Goal: Transaction & Acquisition: Purchase product/service

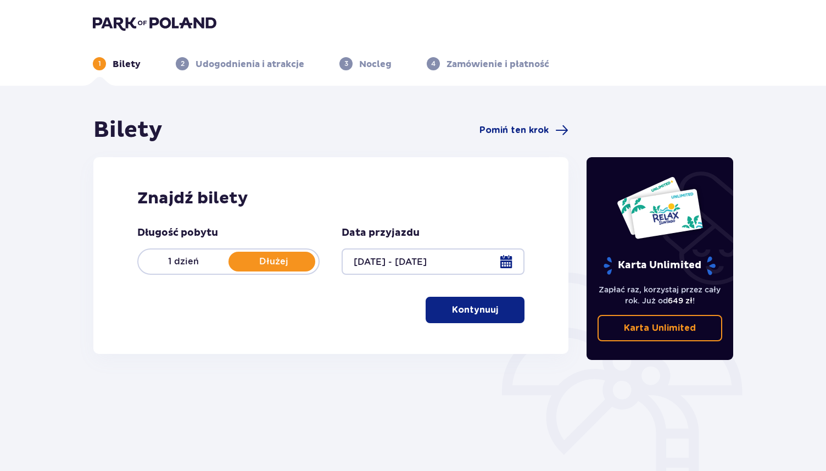
click at [472, 304] on p "Kontynuuj" at bounding box center [475, 310] width 46 height 12
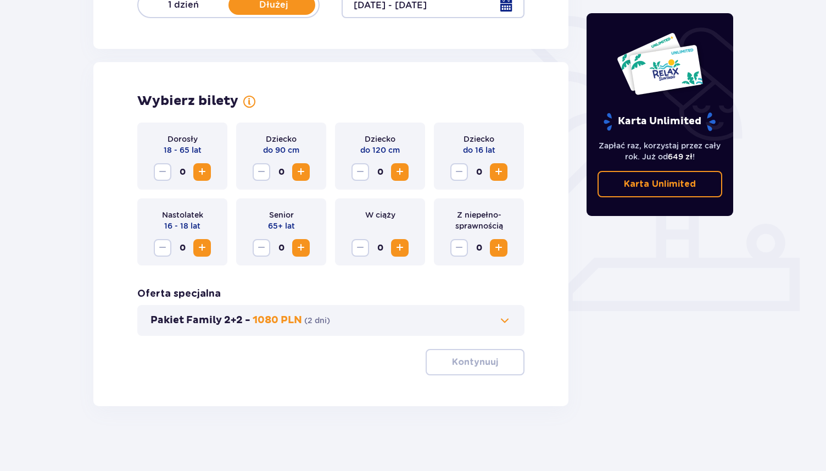
scroll to position [258, 0]
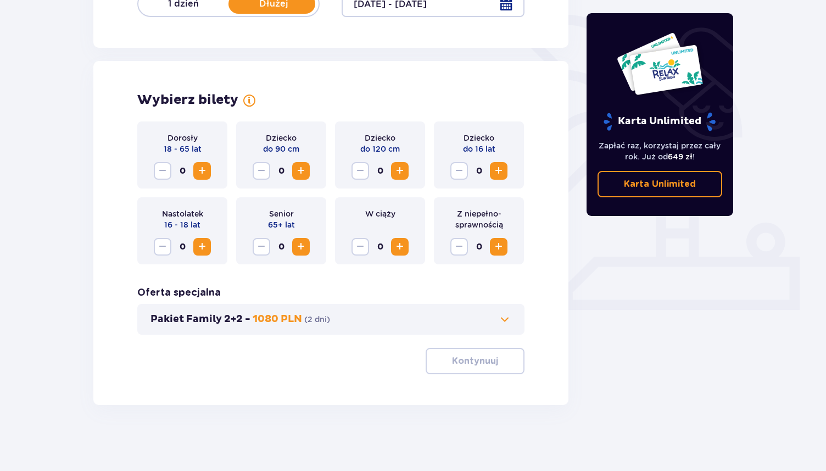
click at [203, 172] on span "Increase" at bounding box center [201, 170] width 13 height 13
click at [393, 403] on div "Wybierz bilety Dorosły 18 - 65 lat 2 Dziecko do 90 cm 0 Dziecko do 120 cm 0 Dzi…" at bounding box center [330, 233] width 475 height 344
click at [465, 362] on p "Kontynuuj" at bounding box center [475, 361] width 46 height 12
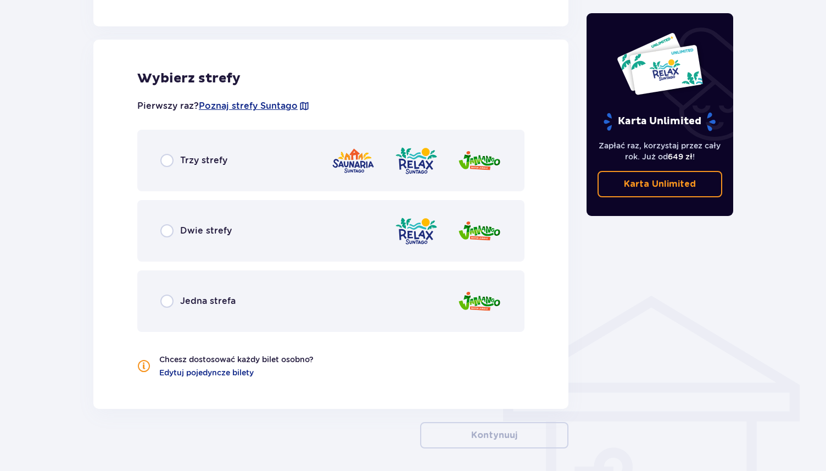
scroll to position [610, 0]
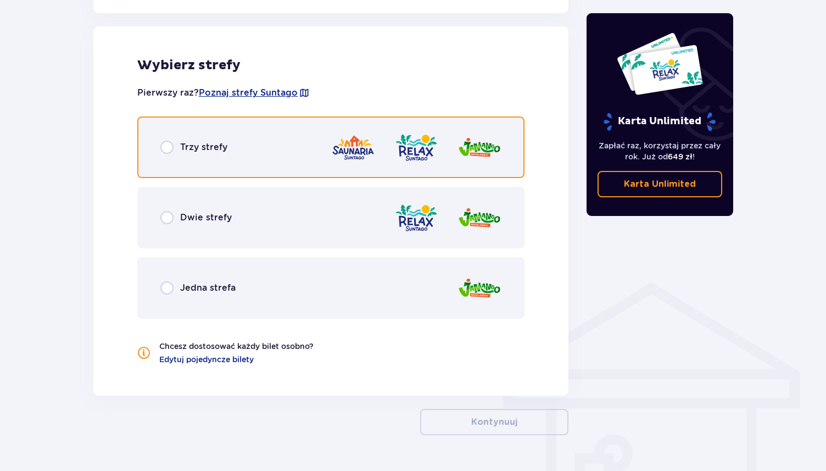
click at [166, 142] on input "radio" at bounding box center [166, 147] width 13 height 13
radio input "true"
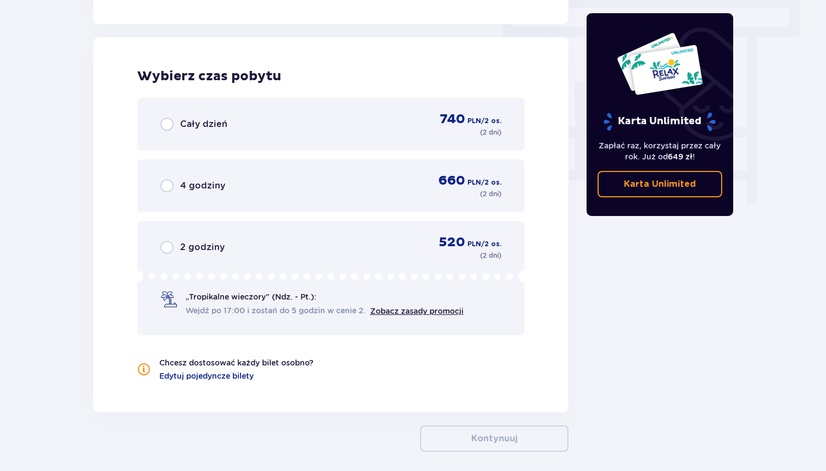
scroll to position [991, 0]
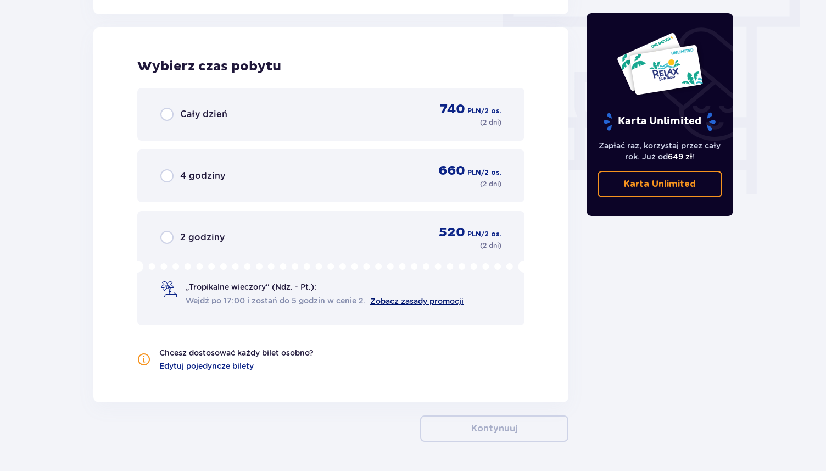
click at [407, 300] on link "Zobacz zasady promocji" at bounding box center [416, 301] width 93 height 9
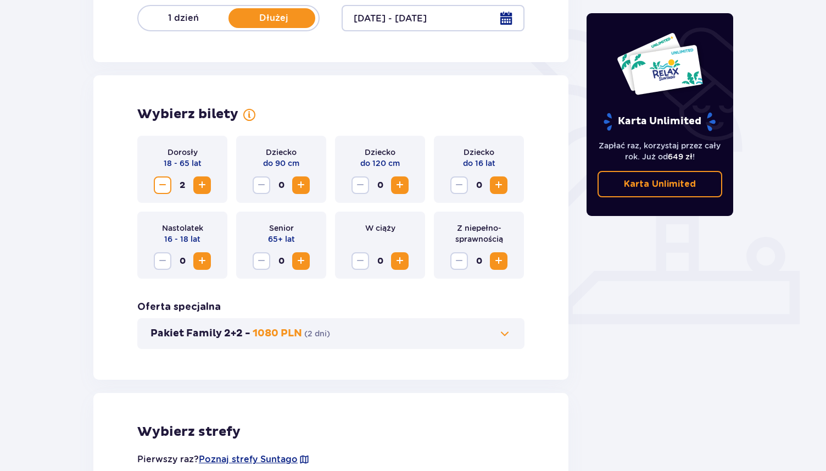
scroll to position [0, 0]
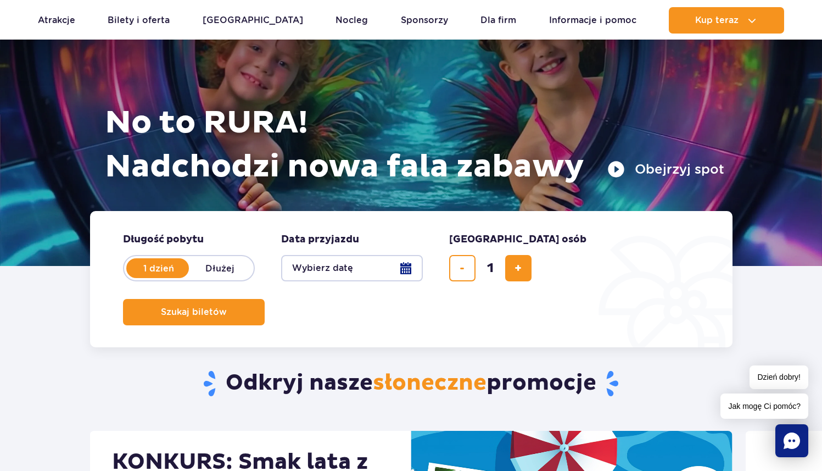
click at [369, 270] on button "Wybierz datę" at bounding box center [352, 268] width 142 height 26
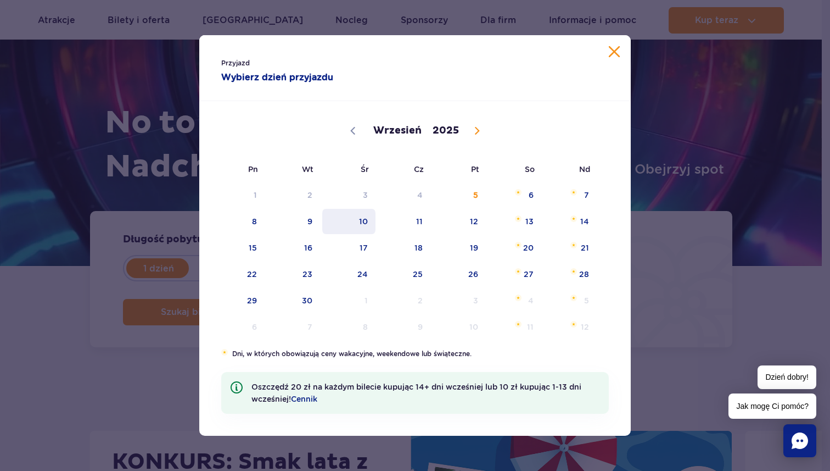
click at [368, 222] on span "10" at bounding box center [348, 221] width 55 height 25
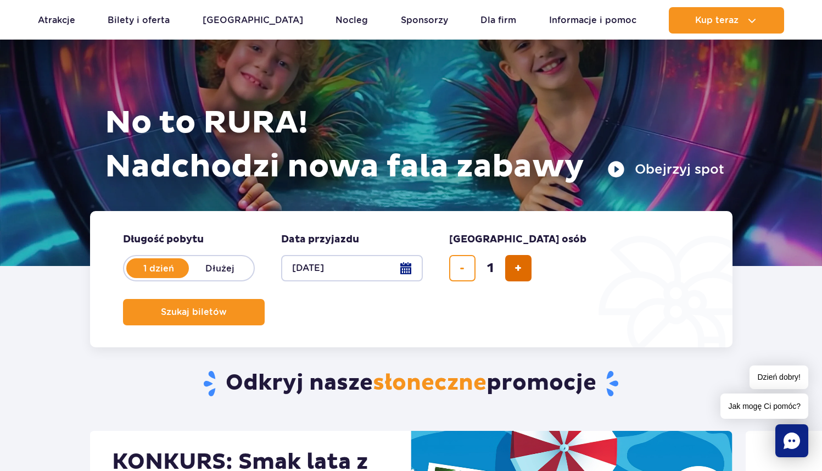
click at [515, 268] on span "dodaj bilet" at bounding box center [518, 268] width 7 height 0
type input "2"
click at [222, 307] on span "Szukaj biletów" at bounding box center [190, 312] width 66 height 10
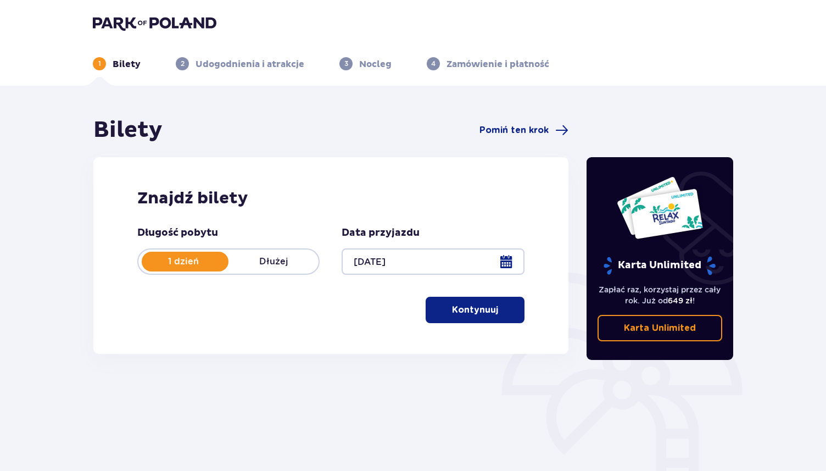
click at [494, 308] on span "button" at bounding box center [500, 309] width 13 height 13
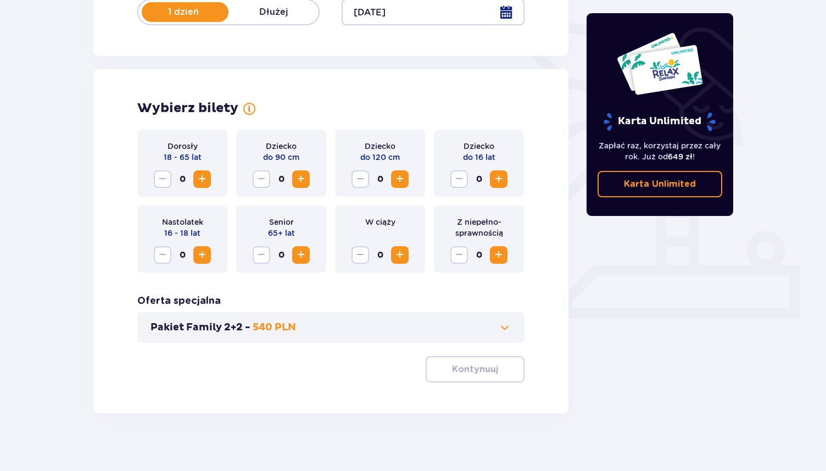
scroll to position [258, 0]
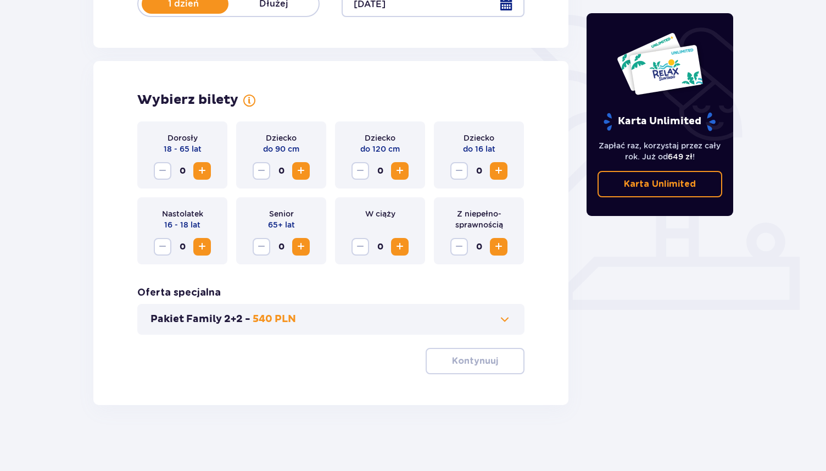
click at [204, 172] on span "Increase" at bounding box center [201, 170] width 13 height 13
click at [488, 361] on p "Kontynuuj" at bounding box center [475, 361] width 46 height 12
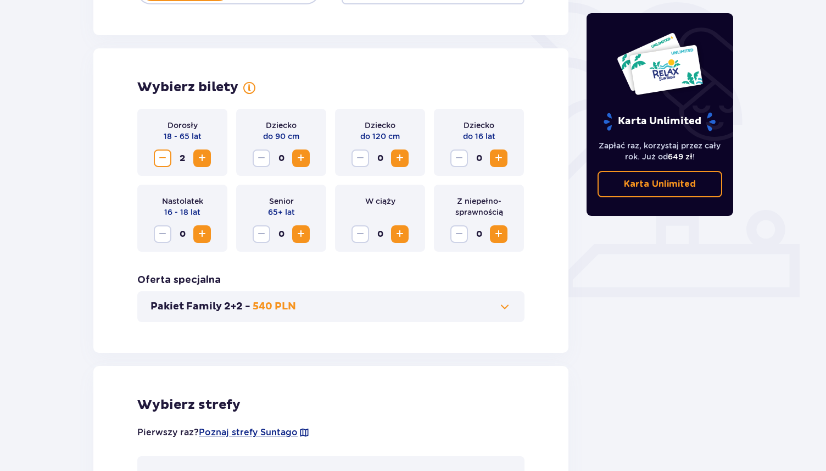
scroll to position [0, 0]
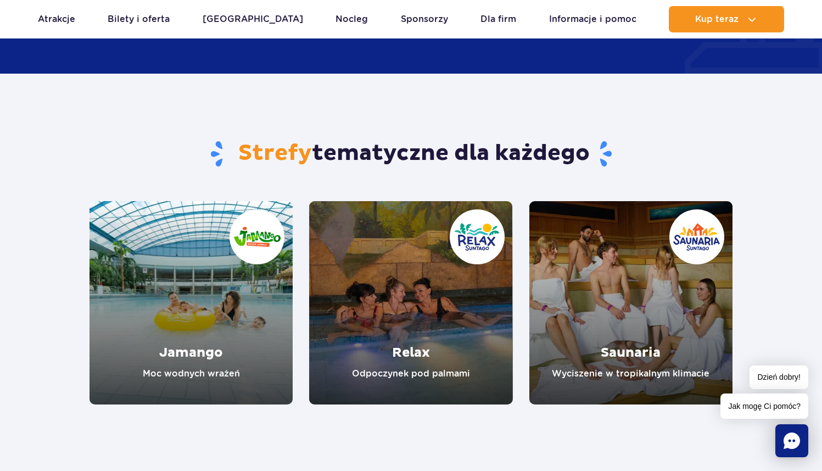
scroll to position [1001, 0]
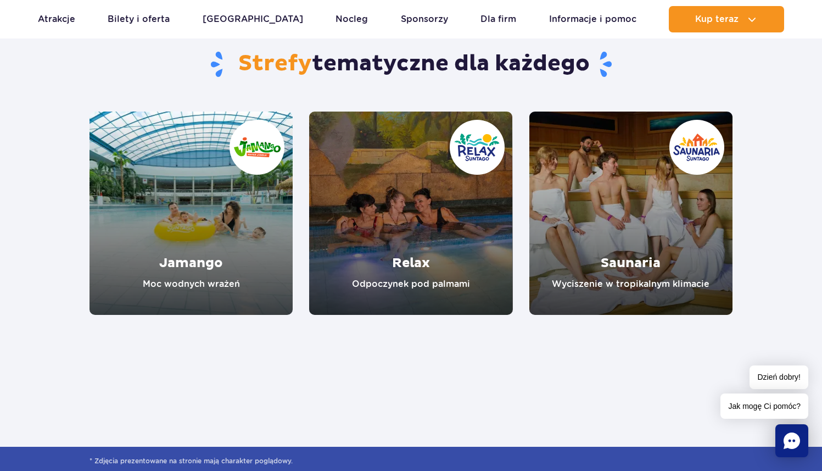
click at [219, 200] on link "Jamango" at bounding box center [191, 212] width 203 height 203
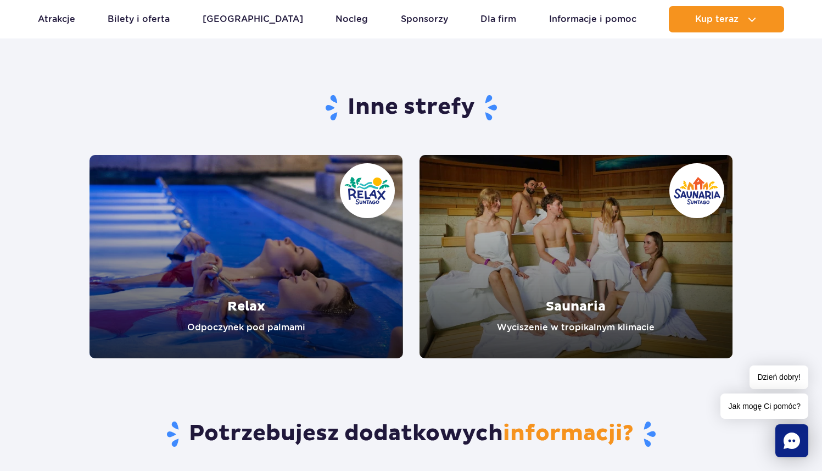
scroll to position [2125, 0]
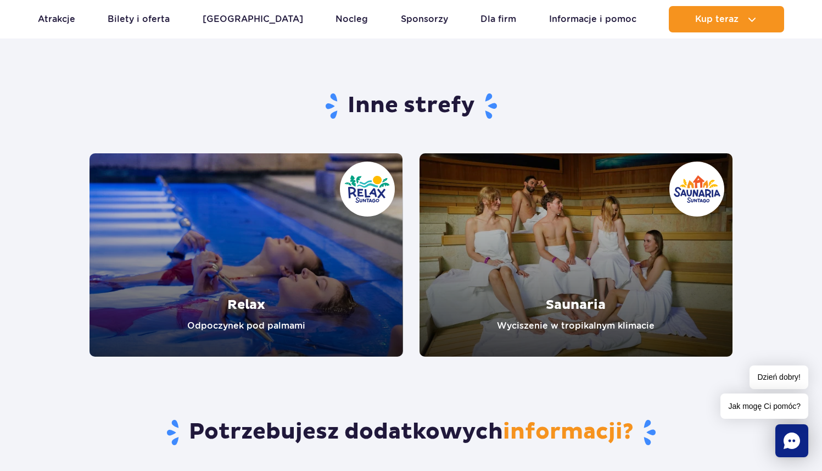
click at [211, 290] on link "Relax" at bounding box center [247, 254] width 314 height 203
click at [255, 306] on link "Relax" at bounding box center [247, 254] width 314 height 203
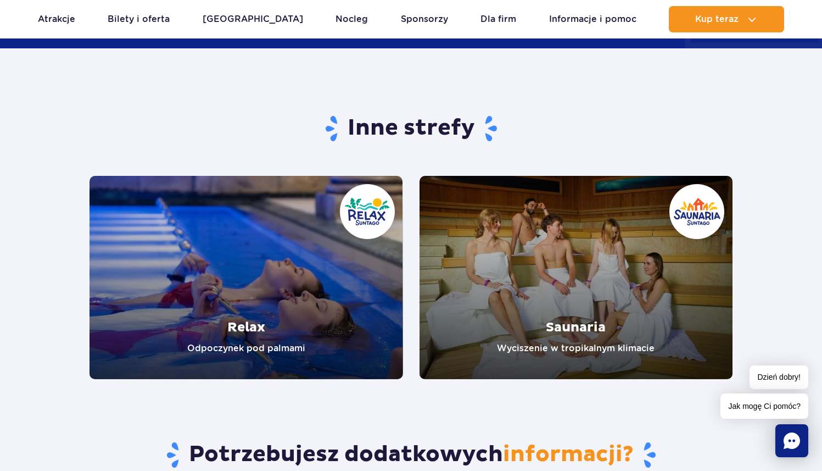
scroll to position [2102, 0]
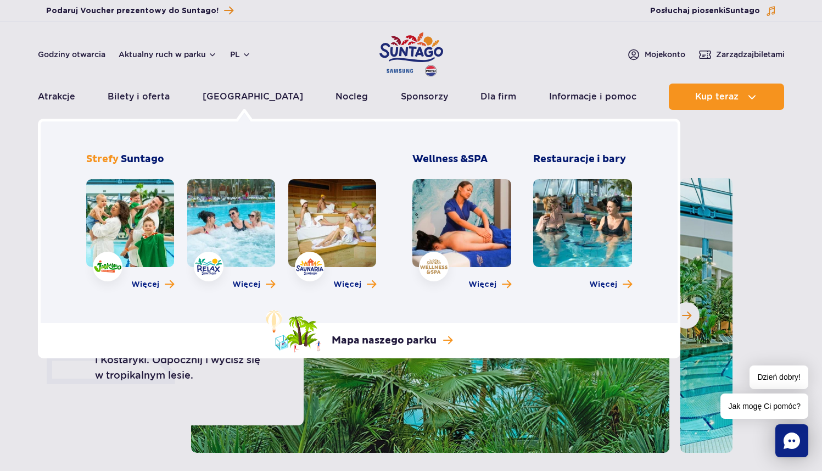
click at [317, 237] on link at bounding box center [332, 223] width 88 height 88
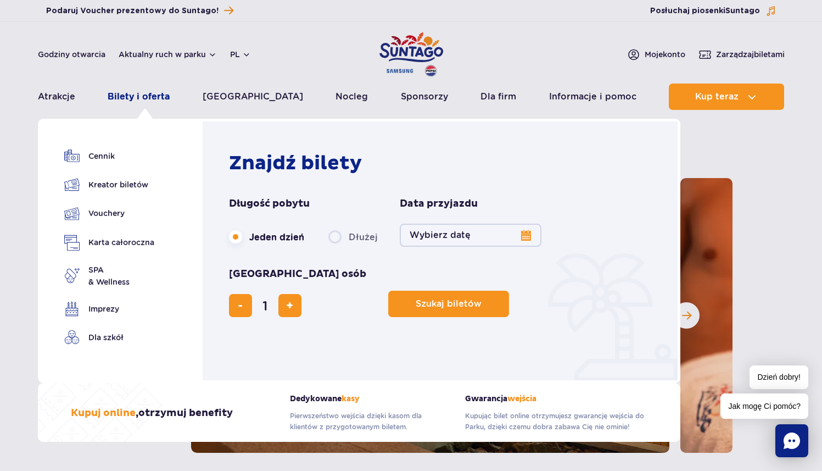
click at [159, 96] on link "Bilety i oferta" at bounding box center [139, 96] width 62 height 26
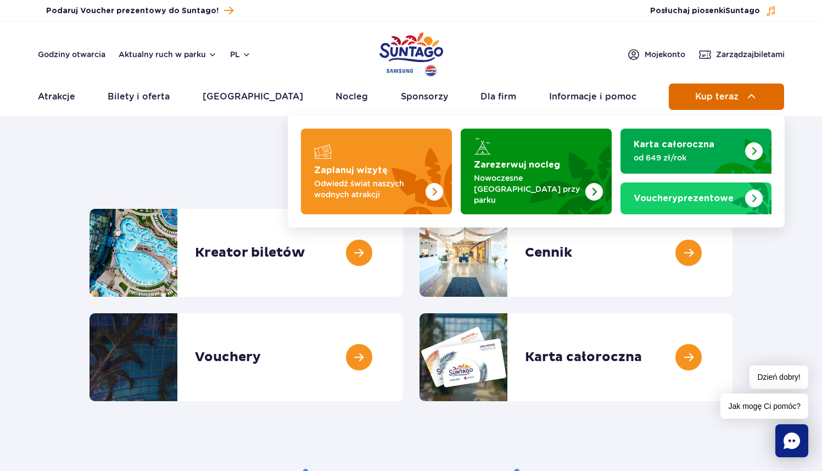
click at [687, 100] on button "Kup teraz" at bounding box center [726, 96] width 115 height 26
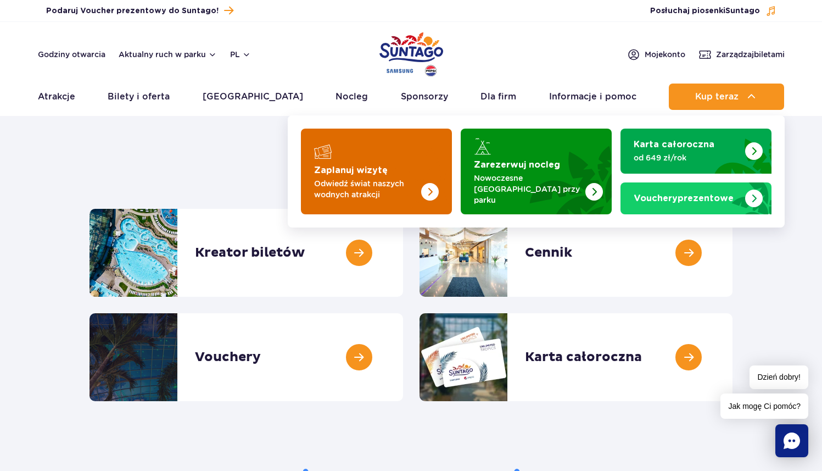
click at [361, 186] on p "Odwiedź świat naszych wodnych atrakcji" at bounding box center [367, 189] width 107 height 22
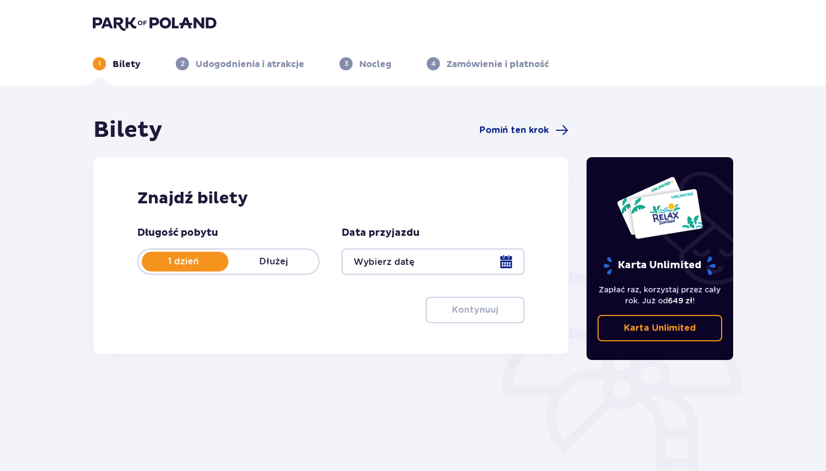
click at [403, 270] on div at bounding box center [433, 261] width 182 height 26
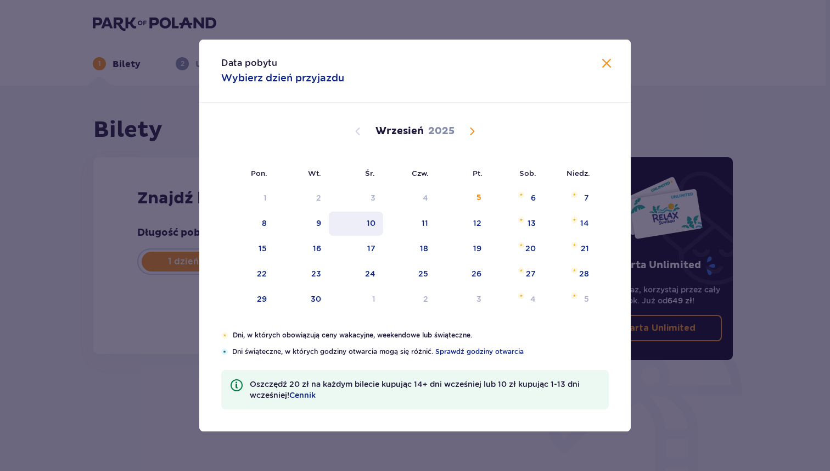
click at [367, 223] on div "10" at bounding box center [371, 222] width 9 height 11
type input "10.09.25"
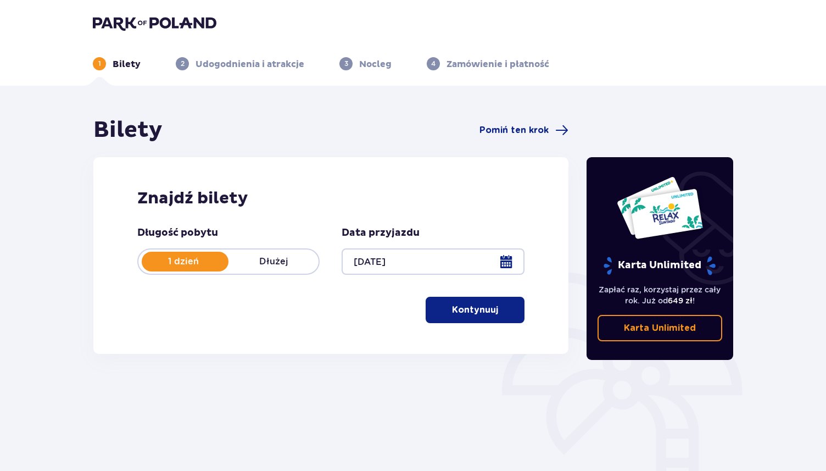
click at [452, 310] on p "Kontynuuj" at bounding box center [475, 310] width 46 height 12
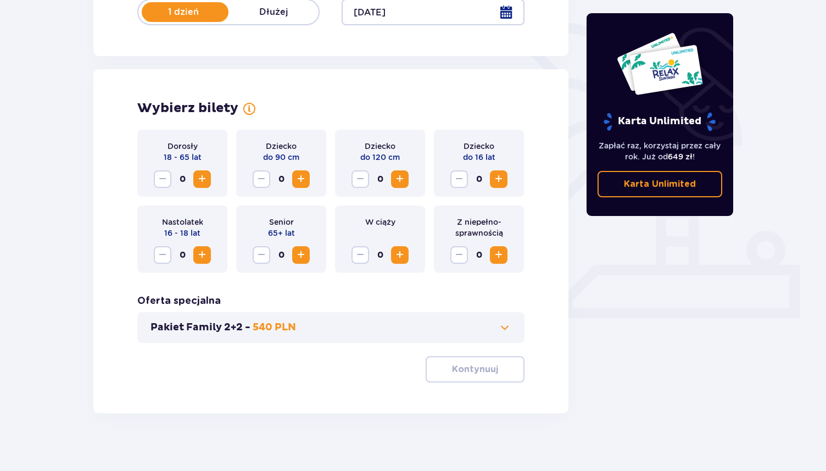
scroll to position [258, 0]
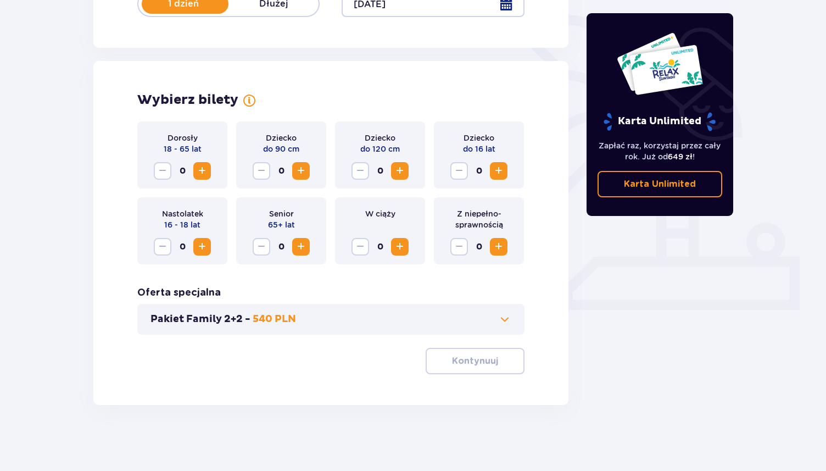
click at [198, 167] on span "Increase" at bounding box center [201, 170] width 13 height 13
click at [406, 317] on button "Pakiet Family 2+2 - 540 PLN" at bounding box center [330, 318] width 361 height 13
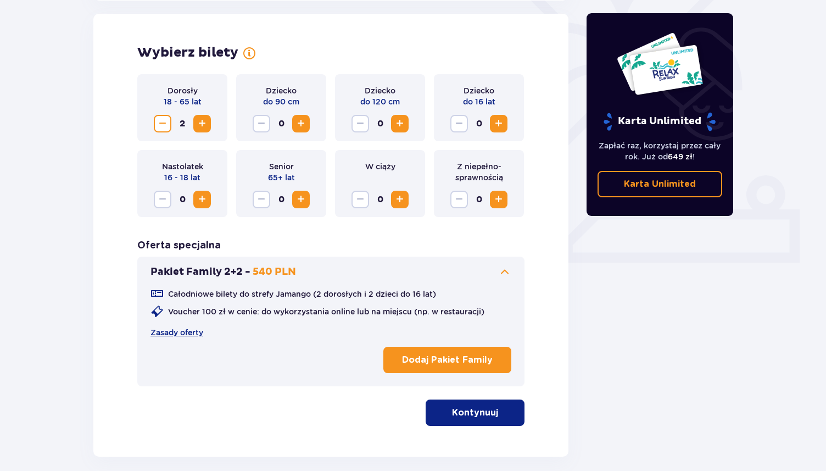
scroll to position [305, 0]
click at [470, 414] on p "Kontynuuj" at bounding box center [475, 412] width 46 height 12
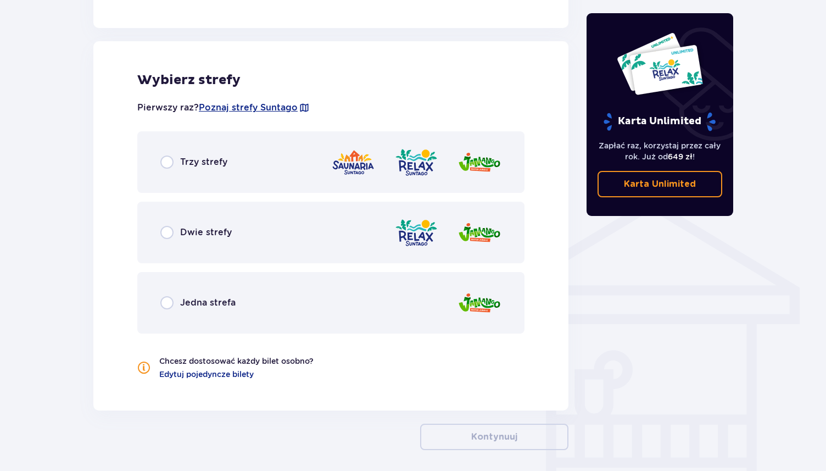
scroll to position [708, 0]
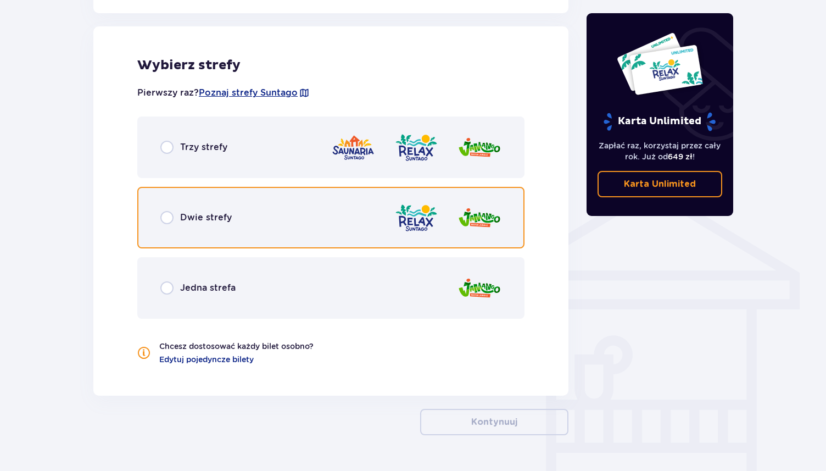
click at [169, 220] on input "radio" at bounding box center [166, 217] width 13 height 13
radio input "true"
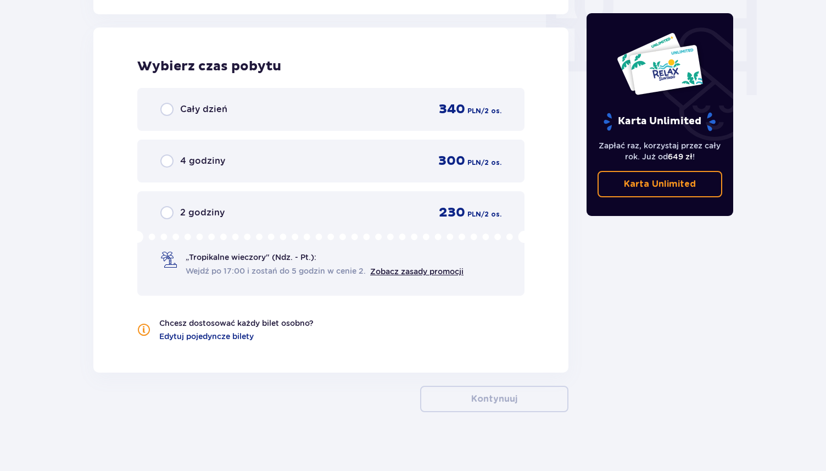
scroll to position [1091, 0]
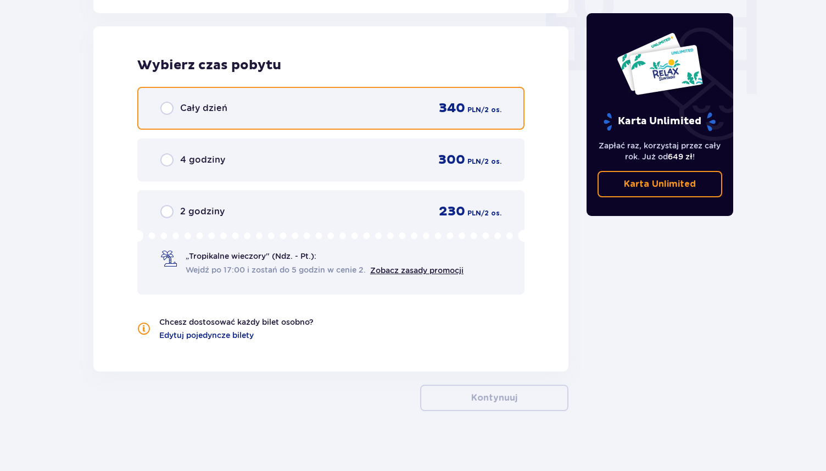
click at [166, 108] on input "radio" at bounding box center [166, 108] width 13 height 13
radio input "true"
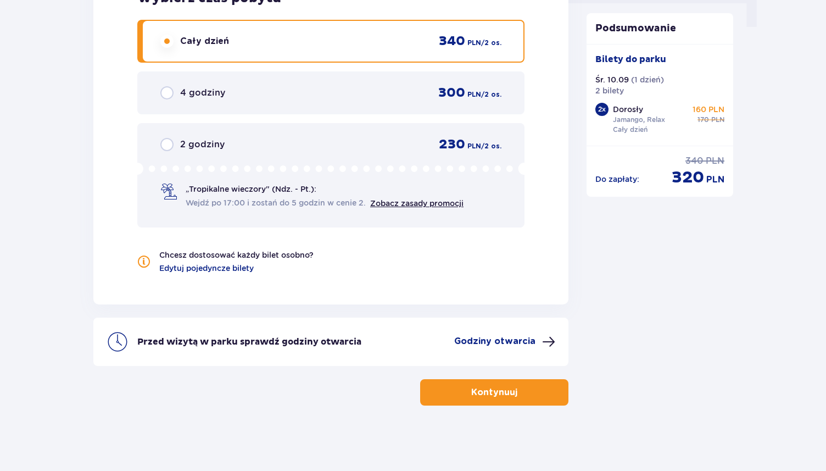
scroll to position [1158, 0]
click at [508, 342] on p "Godziny otwarcia" at bounding box center [494, 340] width 81 height 12
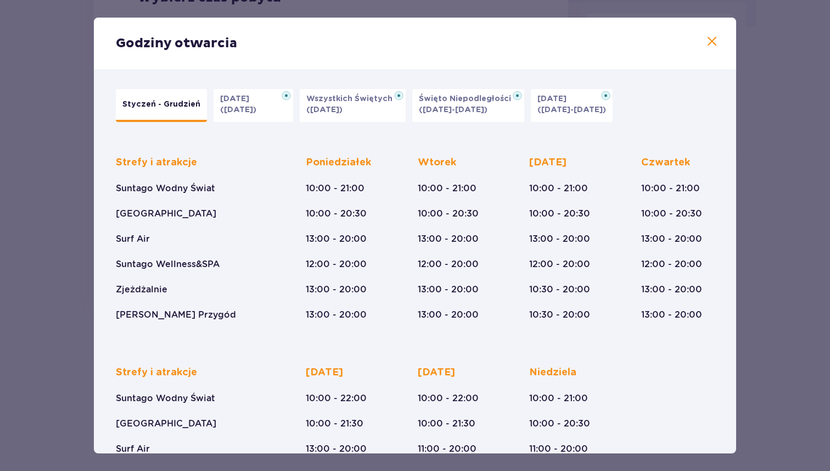
click at [254, 106] on button "Halloween (31.10.25)" at bounding box center [254, 105] width 80 height 33
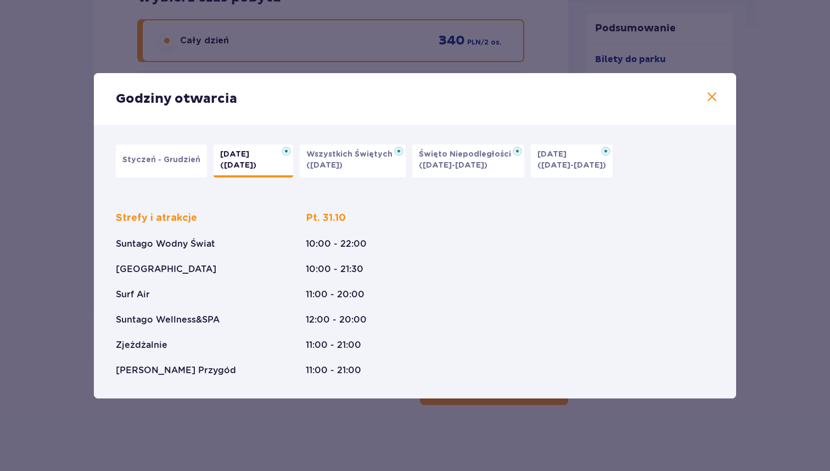
click at [70, 153] on div "Godziny otwarcia Styczeń - Grudzień Halloween (31.10.25) Wszystkich Świętych (0…" at bounding box center [415, 235] width 830 height 471
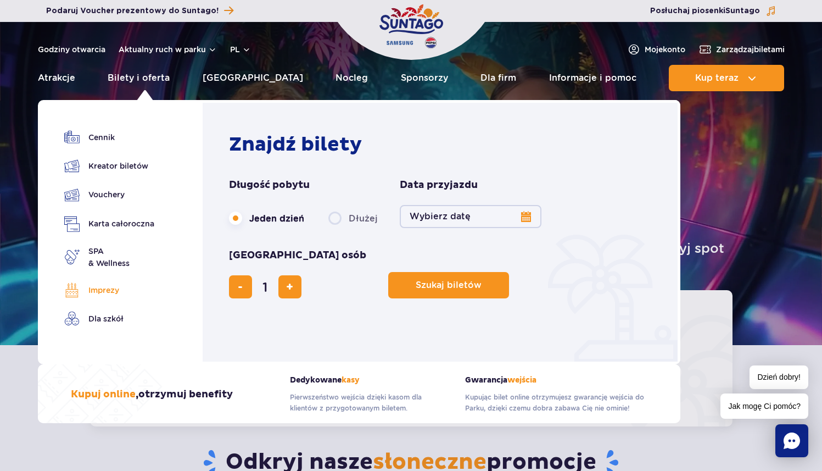
click at [100, 293] on link "Imprezy" at bounding box center [109, 289] width 90 height 15
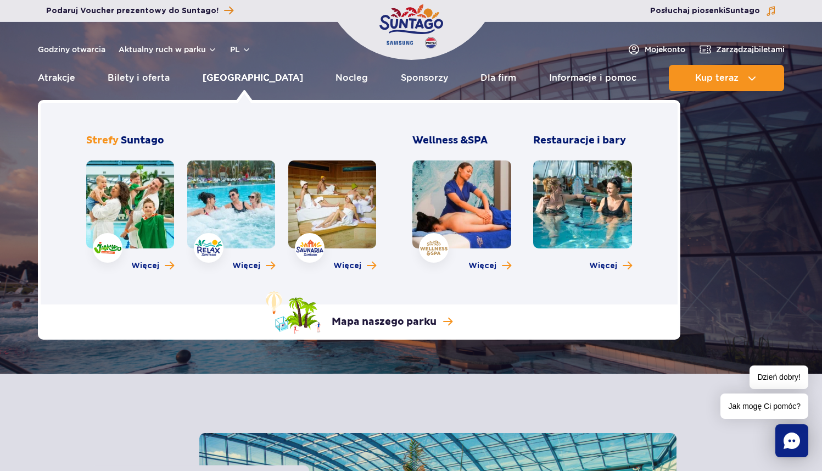
click at [233, 79] on link "[GEOGRAPHIC_DATA]" at bounding box center [253, 78] width 100 height 26
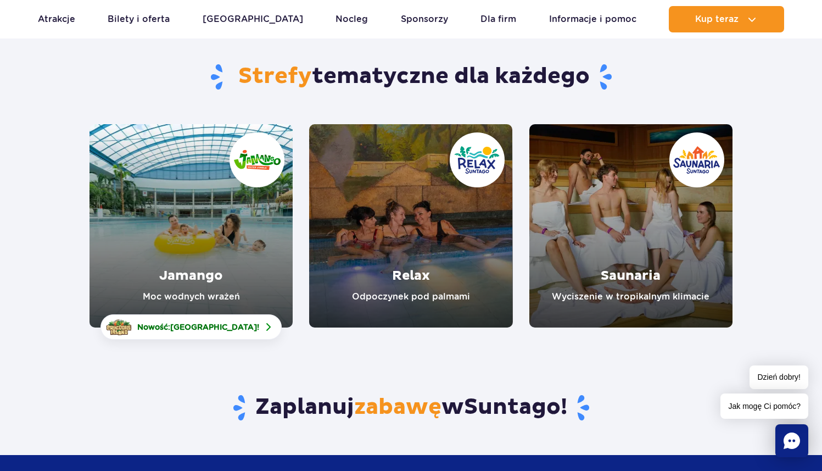
scroll to position [78, 0]
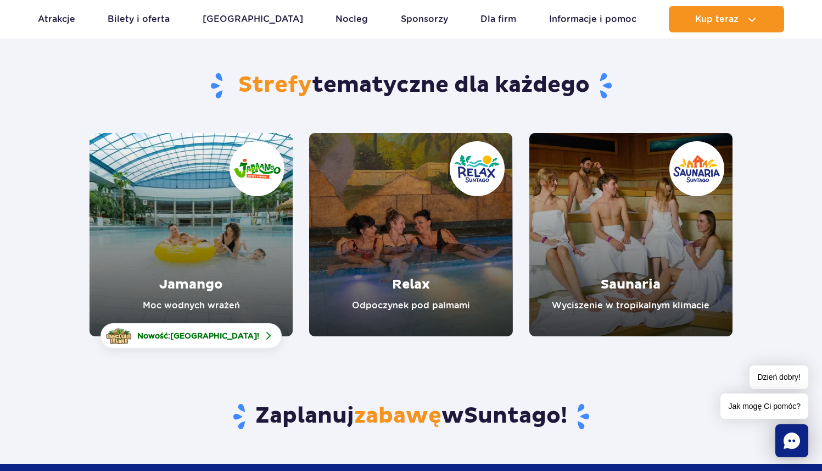
click at [180, 267] on link "Jamango" at bounding box center [191, 234] width 203 height 203
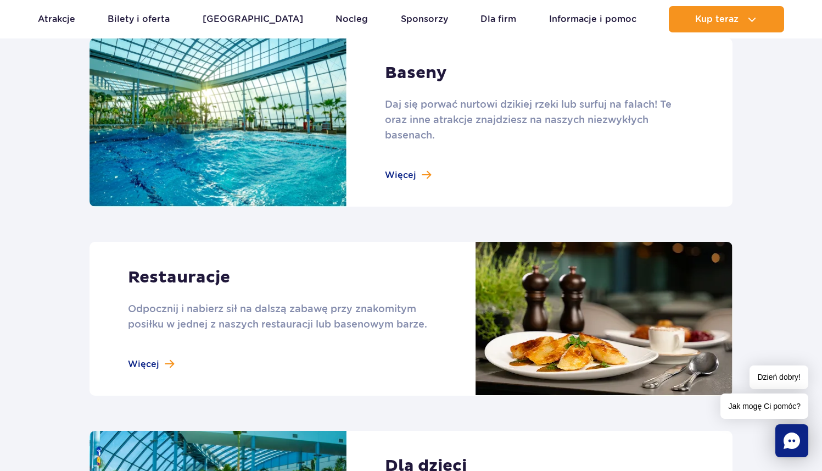
scroll to position [1178, 0]
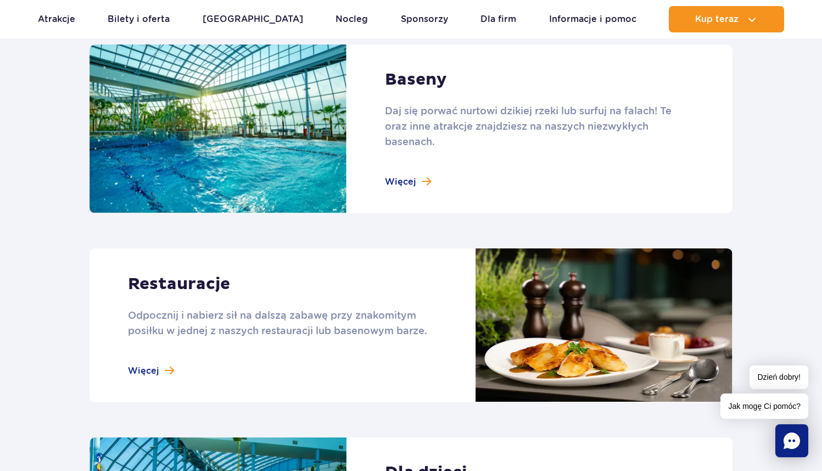
click at [393, 190] on link at bounding box center [411, 128] width 643 height 169
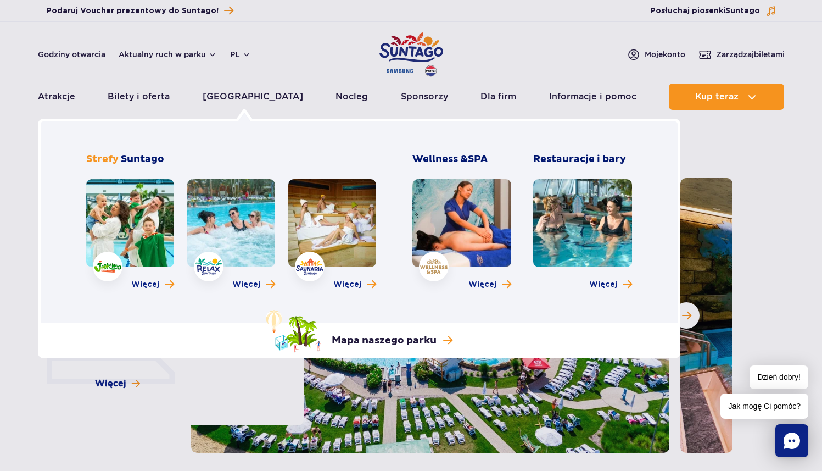
click at [226, 197] on link at bounding box center [231, 223] width 88 height 88
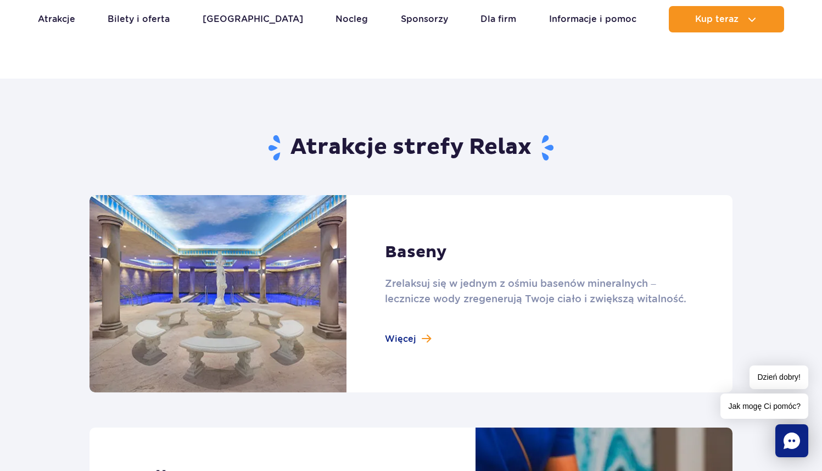
scroll to position [609, 0]
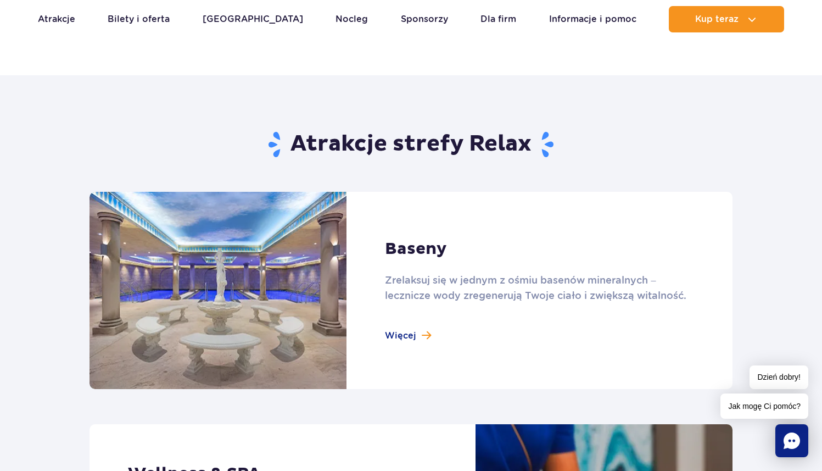
click at [416, 342] on link at bounding box center [411, 290] width 643 height 197
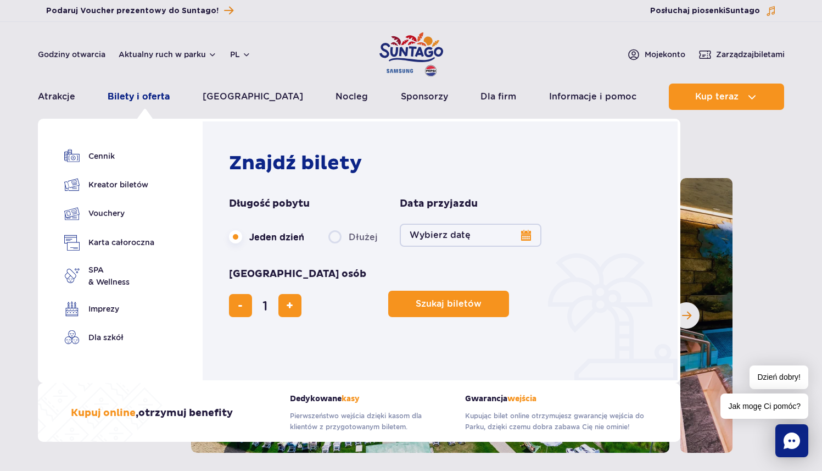
click at [161, 94] on link "Bilety i oferta" at bounding box center [139, 96] width 62 height 26
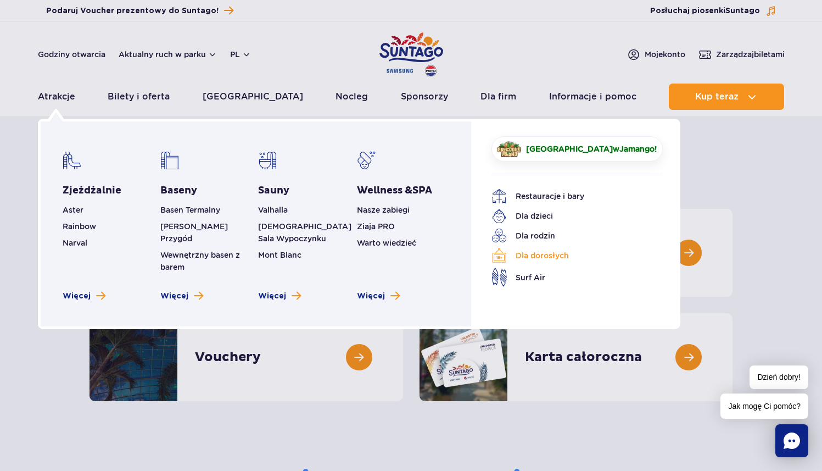
click at [532, 255] on link "Dla dorosłych" at bounding box center [568, 255] width 155 height 15
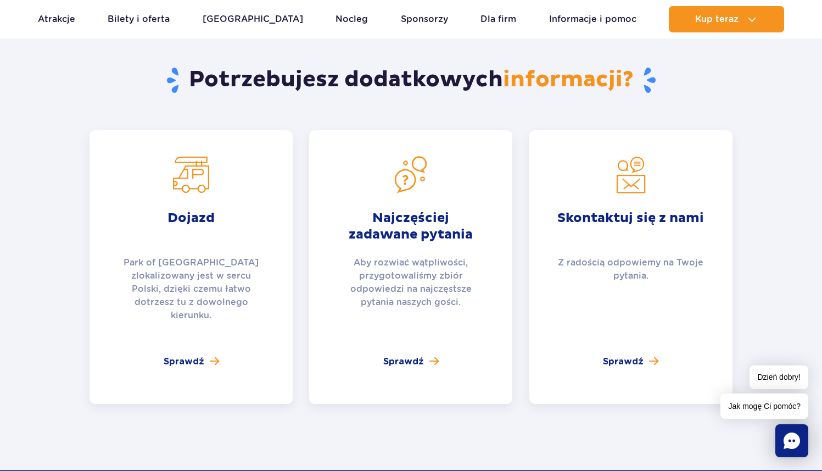
scroll to position [1685, 0]
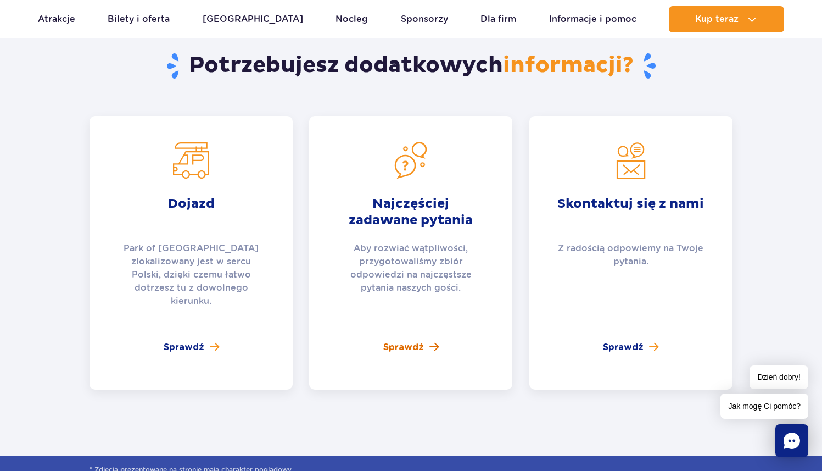
click at [406, 340] on span "Sprawdź" at bounding box center [403, 346] width 41 height 13
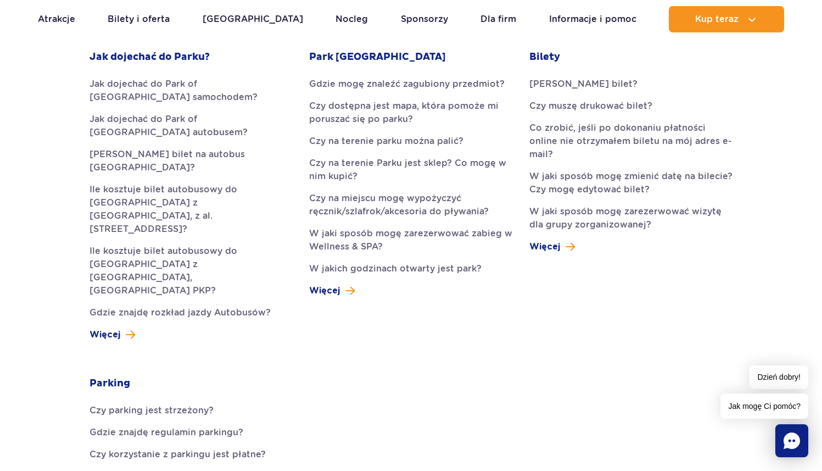
scroll to position [337, 0]
click at [348, 206] on link "Czy na miejscu mogę wypożyczyć ręcznik/szlafrok/akcesoria do pływania?" at bounding box center [410, 204] width 203 height 26
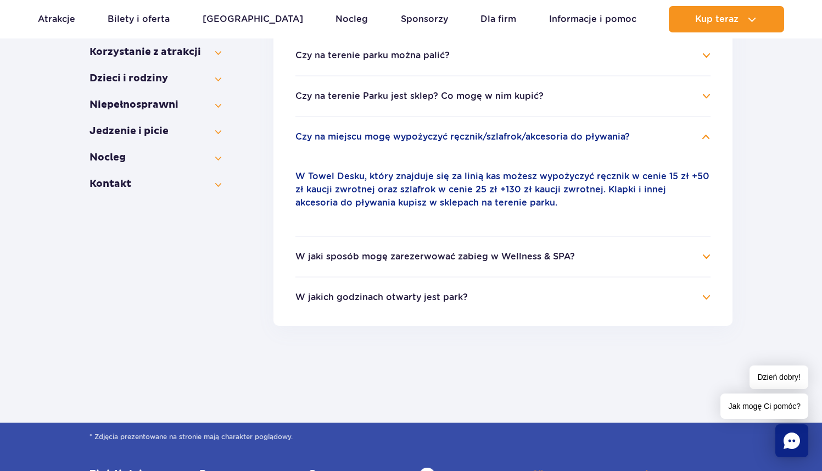
scroll to position [352, 0]
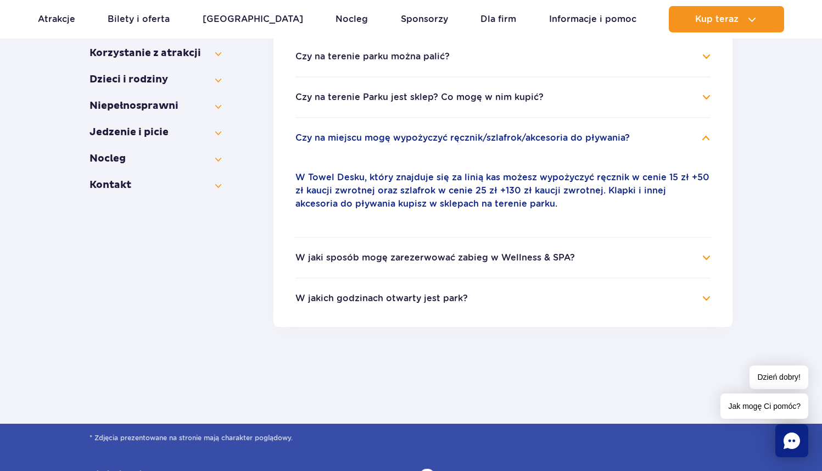
click at [317, 260] on button "W jaki sposób mogę zarezerwować zabieg w Wellness & SPA?" at bounding box center [435, 258] width 280 height 10
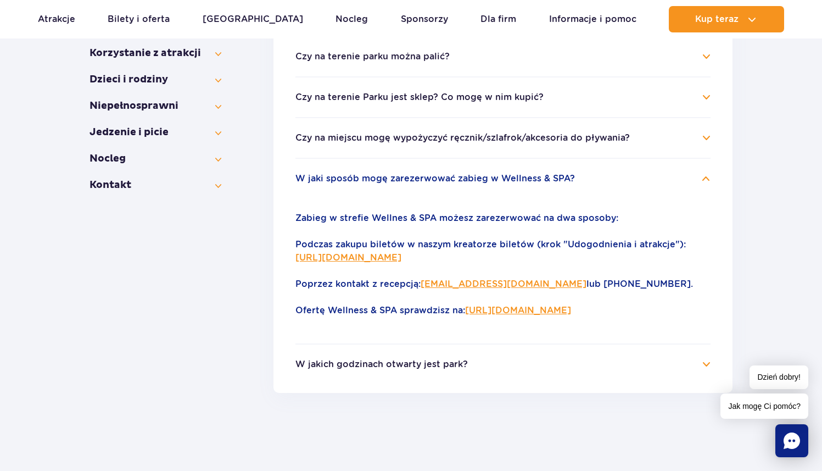
click at [335, 256] on link "[URL][DOMAIN_NAME]" at bounding box center [348, 257] width 106 height 10
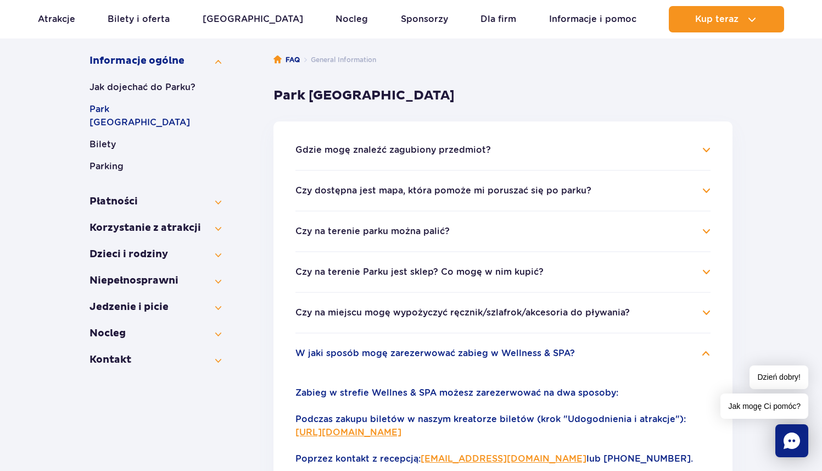
scroll to position [133, 0]
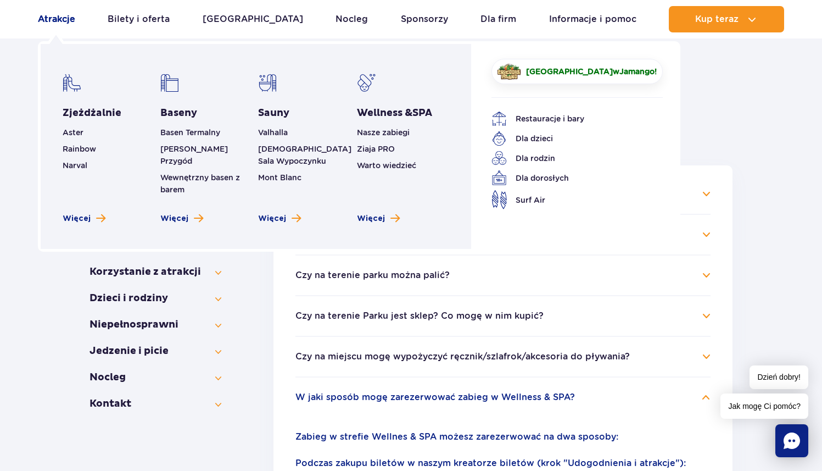
click at [65, 23] on link "Atrakcje" at bounding box center [56, 19] width 37 height 26
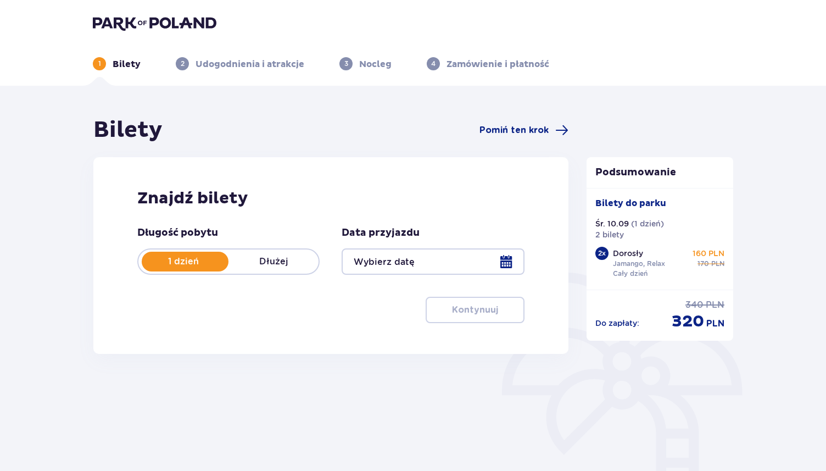
type input "10.09.25"
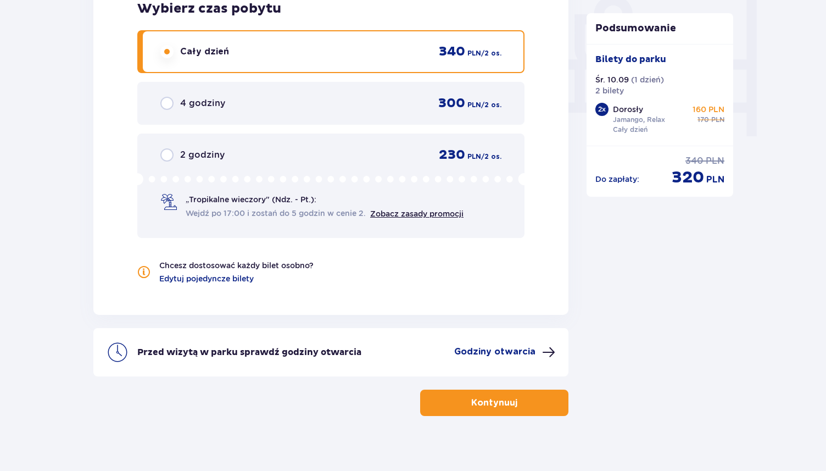
scroll to position [1059, 0]
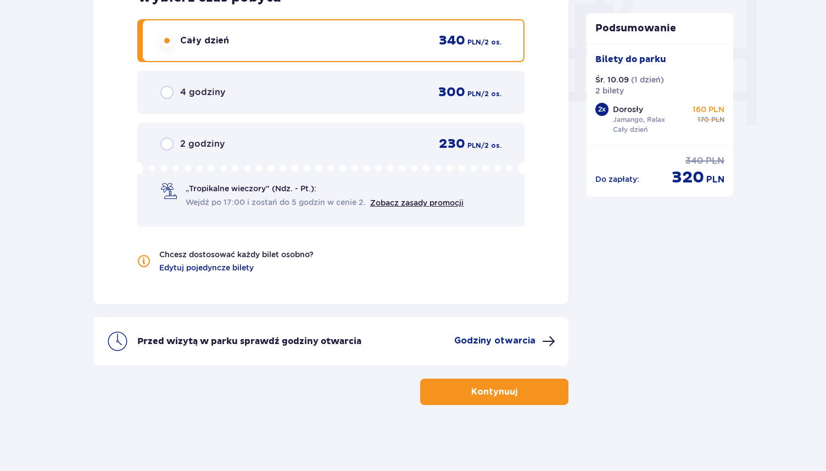
click at [459, 389] on button "Kontynuuj" at bounding box center [494, 391] width 148 height 26
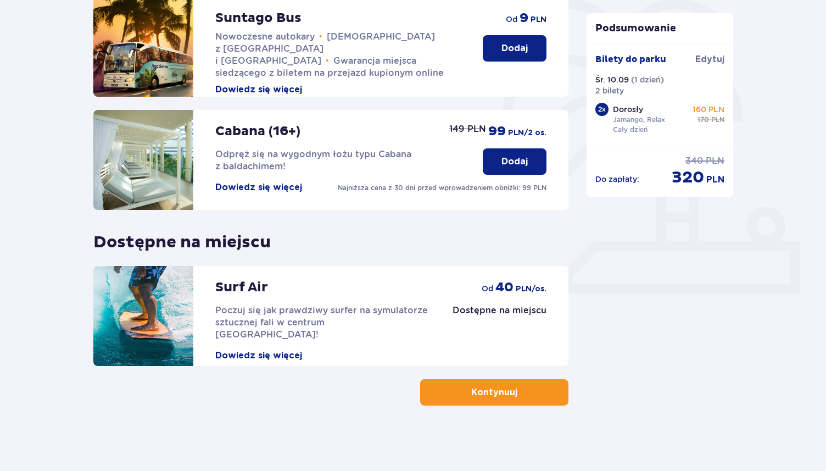
scroll to position [274, 0]
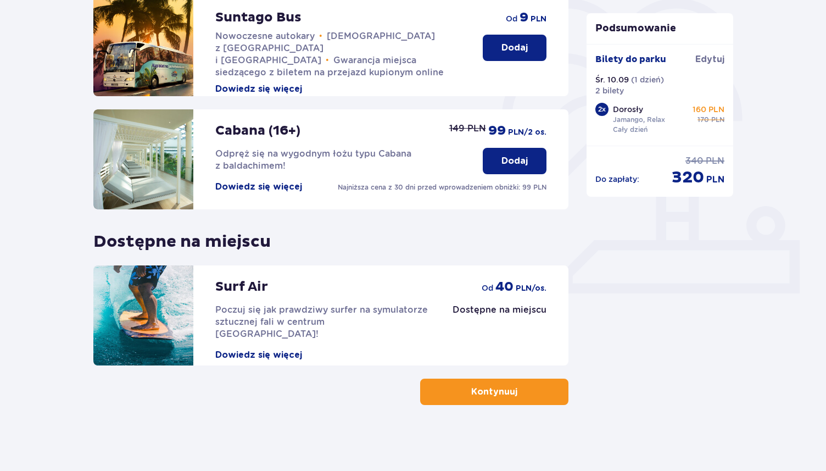
click at [247, 349] on button "Dowiedz się więcej" at bounding box center [258, 355] width 87 height 12
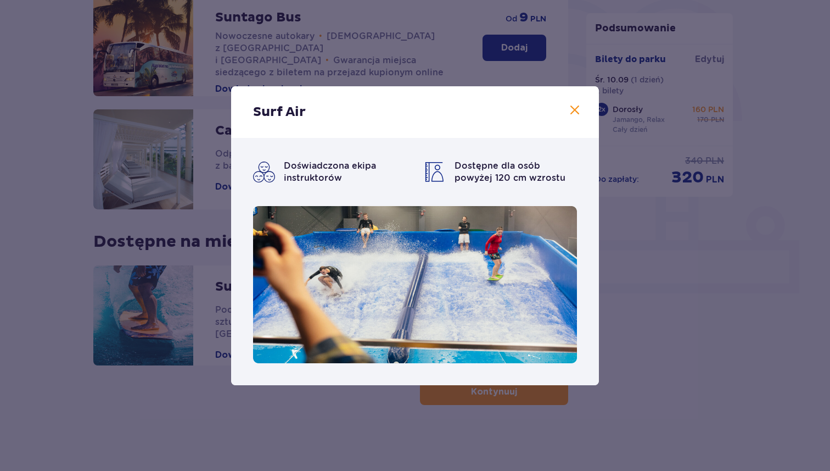
click at [12, 249] on div "Surf Air Doświadczona ekipa instruktorów Dostępne dla osób powyżej 120 cm wzros…" at bounding box center [415, 235] width 830 height 471
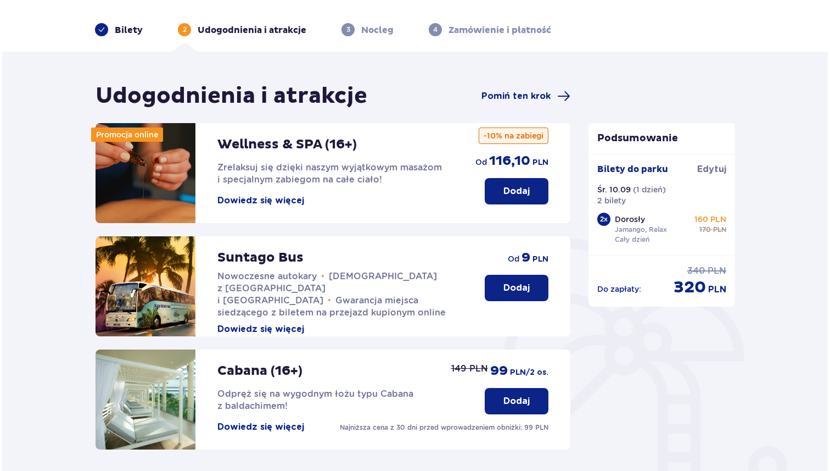
scroll to position [32, 0]
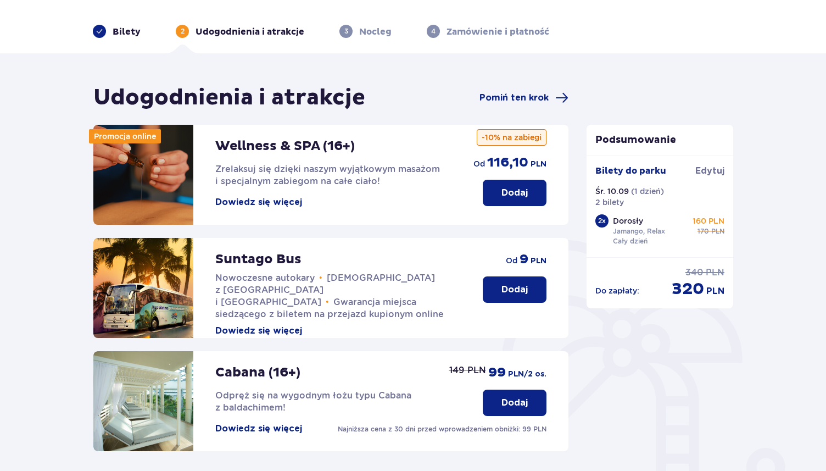
click at [270, 202] on button "Dowiedz się więcej" at bounding box center [258, 202] width 87 height 12
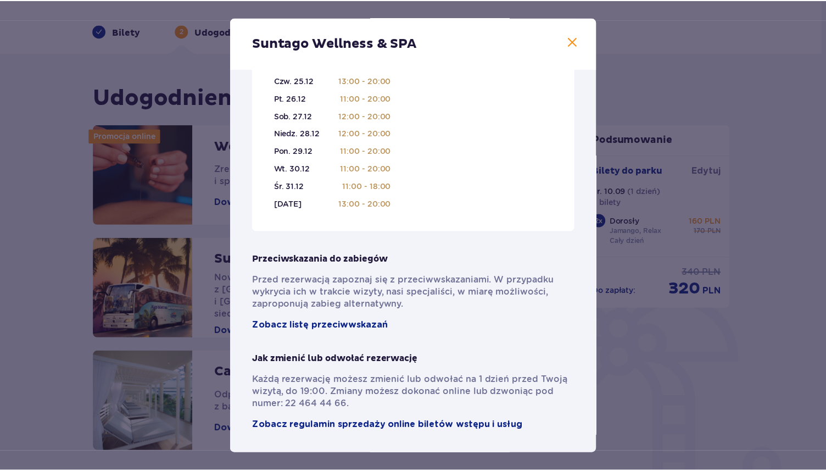
scroll to position [717, 0]
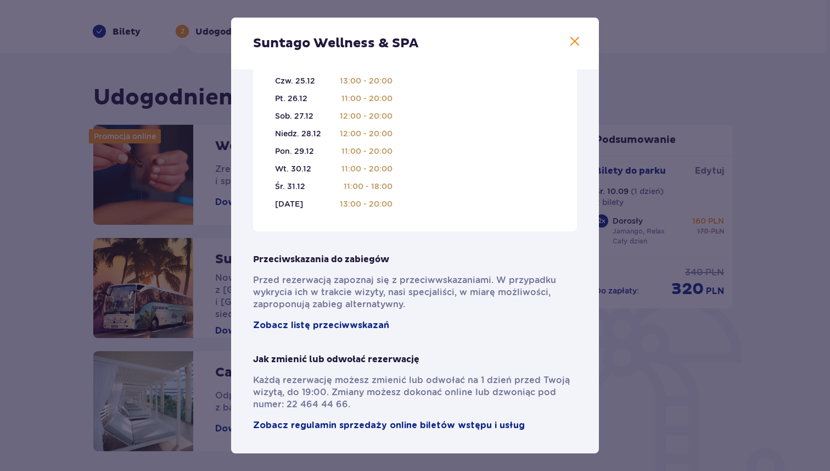
click at [25, 242] on div "Suntago Wellness & SPA Pełni pasji profesjonaliści , którzy pomogą Ci dobrać za…" at bounding box center [415, 235] width 830 height 471
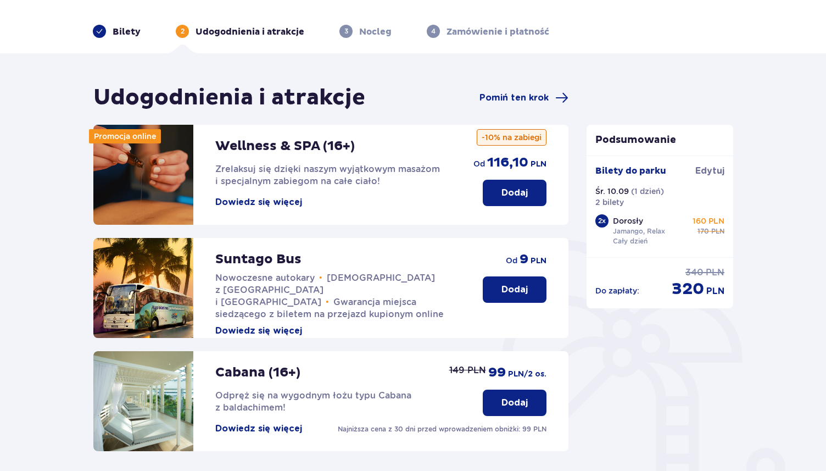
click at [505, 200] on button "Dodaj" at bounding box center [515, 193] width 64 height 26
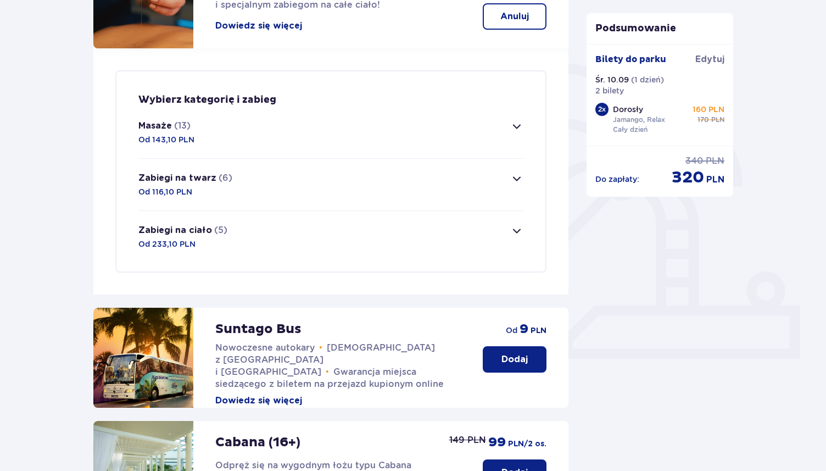
scroll to position [205, 0]
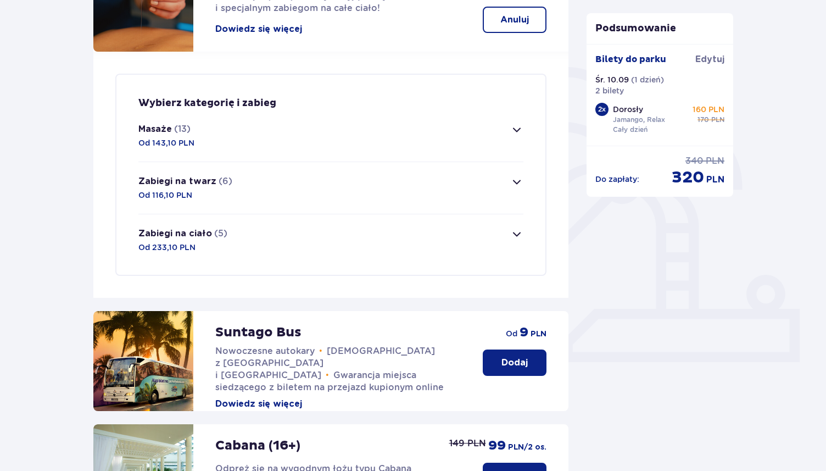
click at [515, 132] on span "button" at bounding box center [516, 129] width 13 height 13
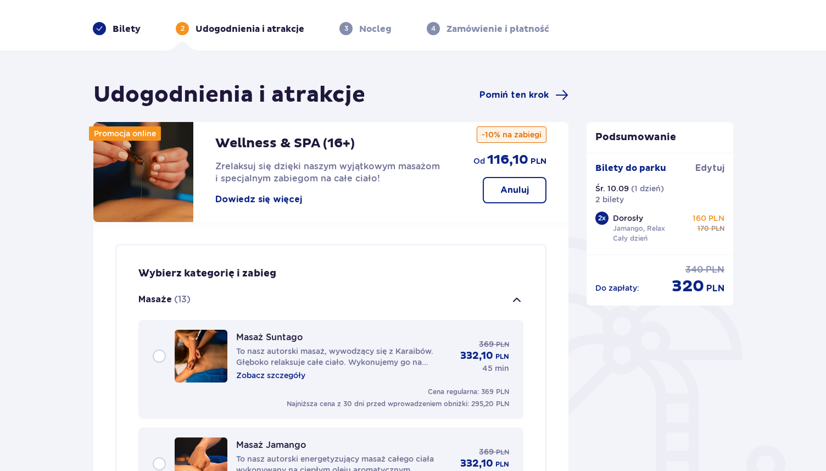
scroll to position [0, 0]
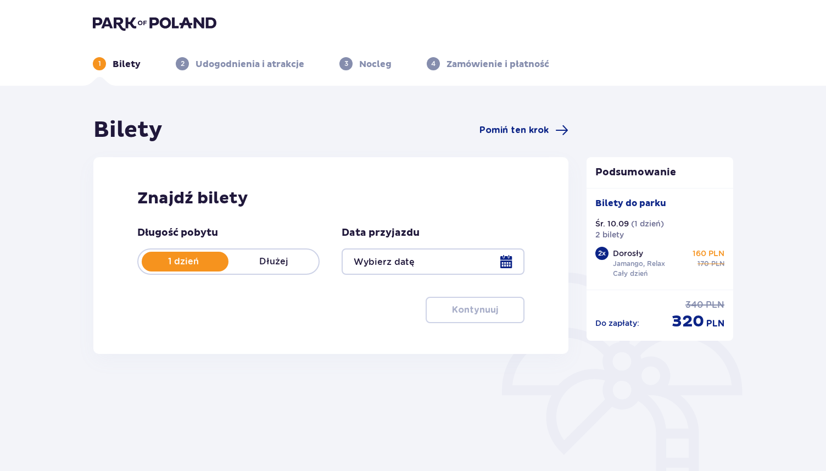
type input "10.09.25"
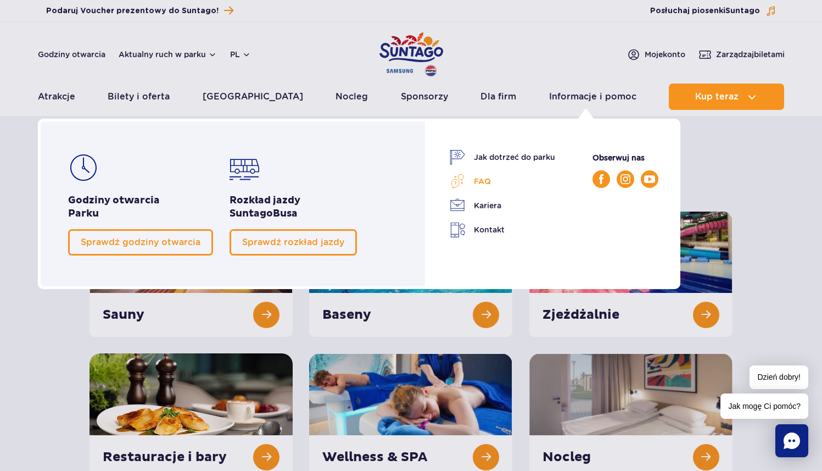
click at [483, 179] on link "FAQ" at bounding box center [502, 181] width 105 height 15
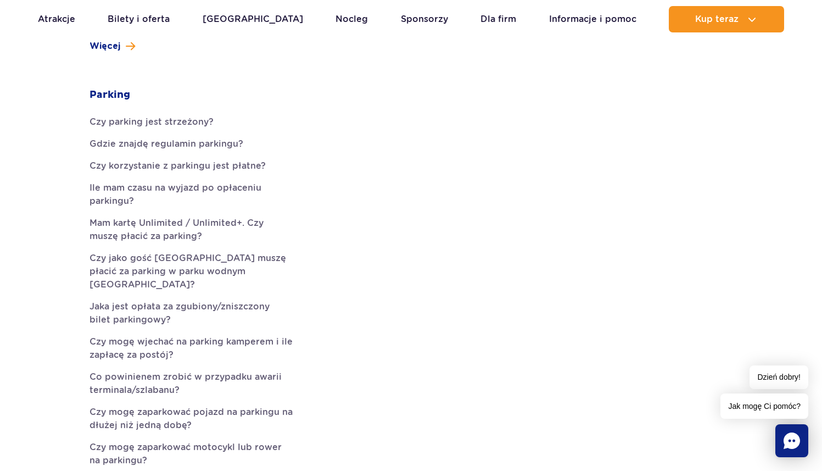
scroll to position [618, 0]
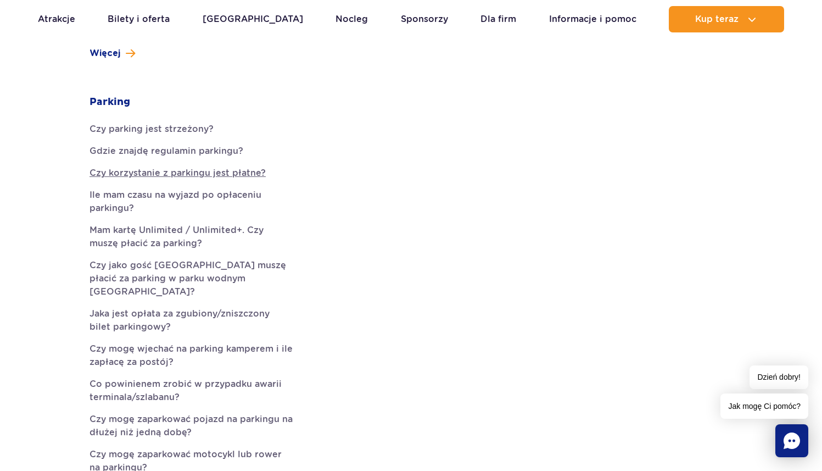
click at [237, 166] on link "Czy korzystanie z parkingu jest płatne?" at bounding box center [191, 172] width 203 height 13
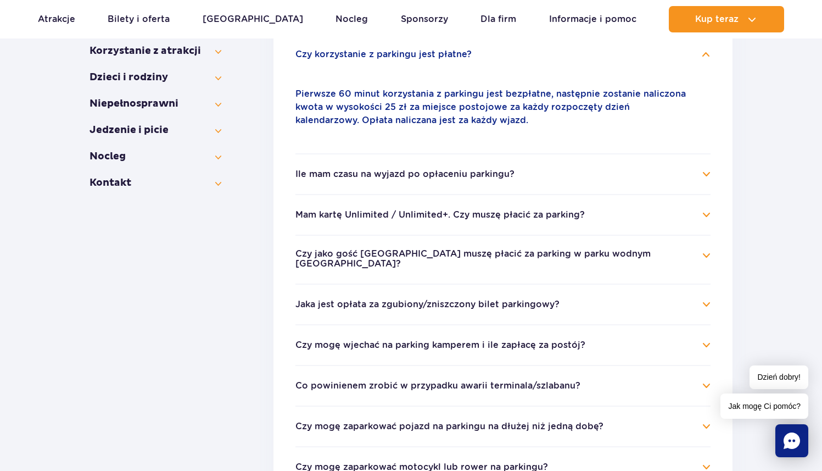
scroll to position [357, 0]
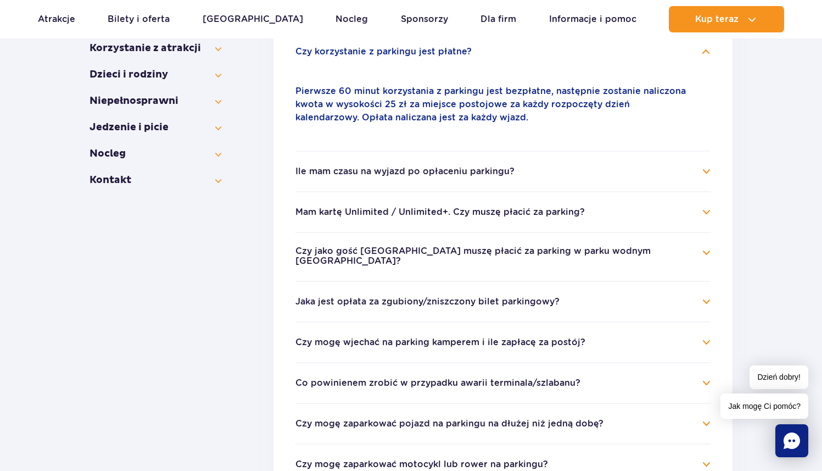
click at [317, 178] on li "Ile mam czasu na wyjazd po opłaceniu parkingu? Opłata w wysokości 25 zł za park…" at bounding box center [502, 170] width 415 height 41
click at [328, 171] on button "Ile mam czasu na wyjazd po opłaceniu parkingu?" at bounding box center [404, 171] width 219 height 10
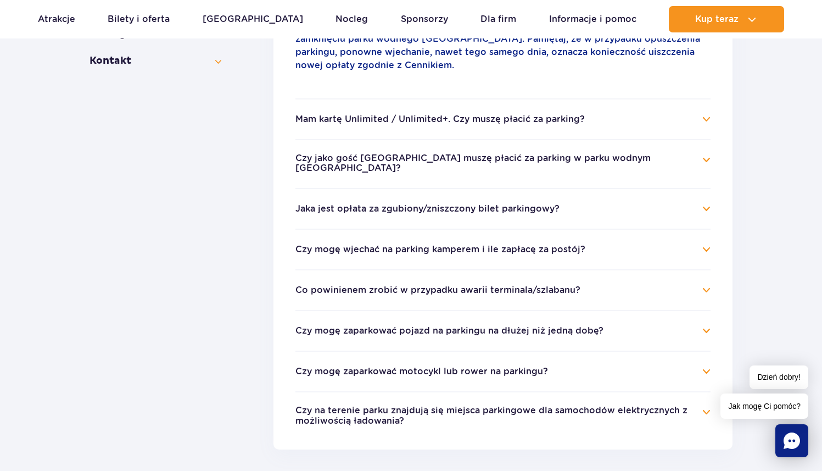
scroll to position [478, 0]
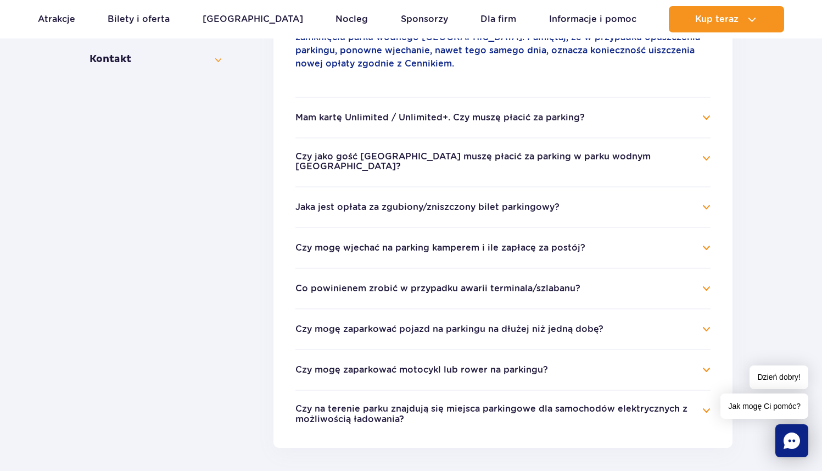
click at [331, 152] on button "Czy jako gość [GEOGRAPHIC_DATA] muszę płacić za parking w parku wodnym [GEOGRAP…" at bounding box center [494, 162] width 399 height 20
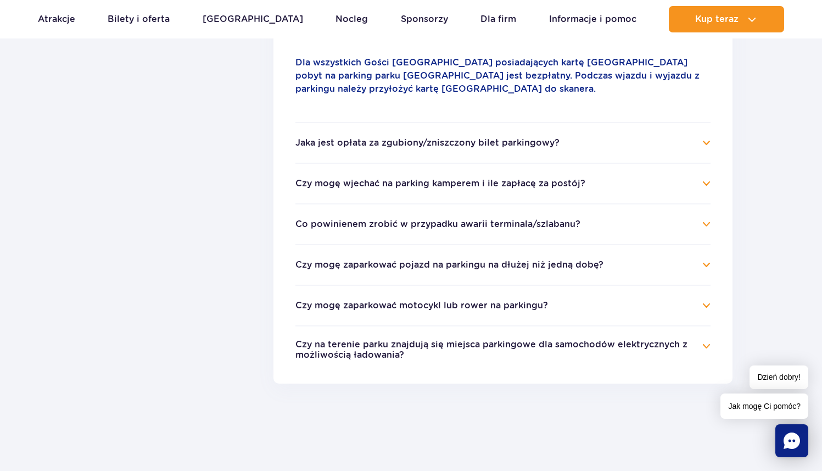
scroll to position [517, 0]
click at [317, 139] on h4 "Jaka jest opłata za zgubiony/zniszczony bilet parkingowy?" at bounding box center [502, 141] width 415 height 13
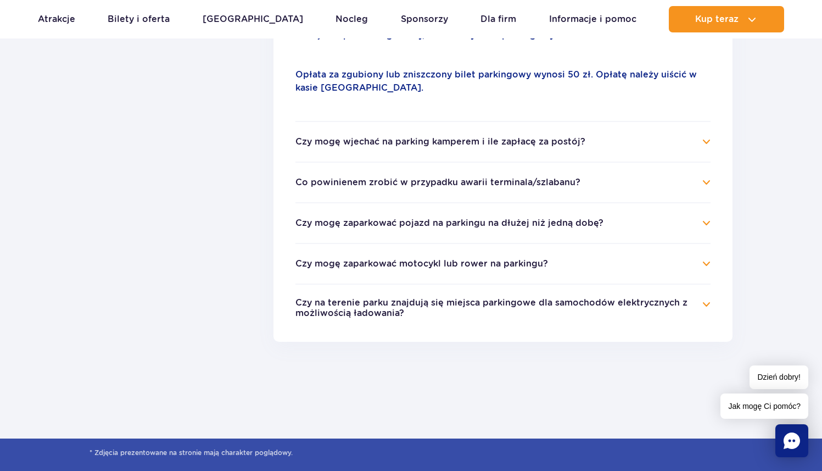
scroll to position [545, 0]
click at [311, 175] on h4 "Co powinienem zrobić w przypadku awarii terminala/szlabanu?" at bounding box center [502, 181] width 415 height 13
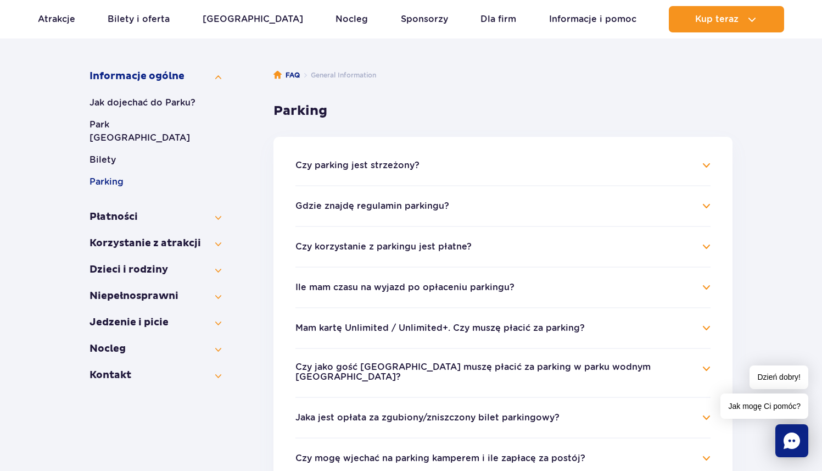
scroll to position [169, 0]
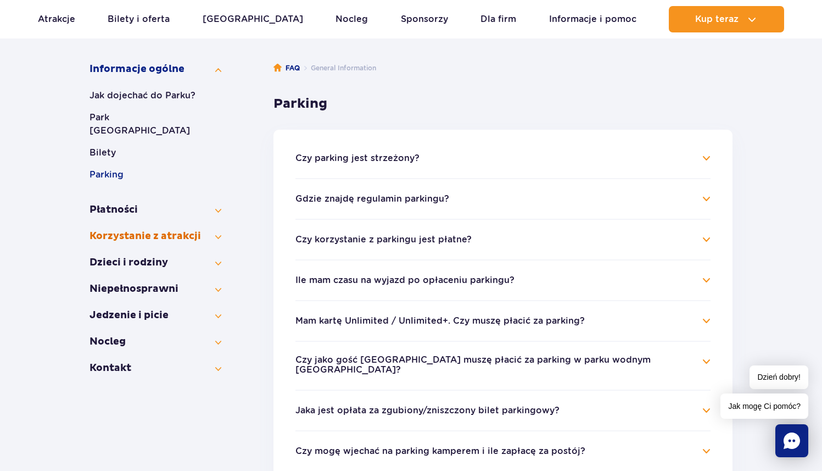
click at [215, 230] on button "Korzystanie z atrakcji" at bounding box center [156, 236] width 132 height 13
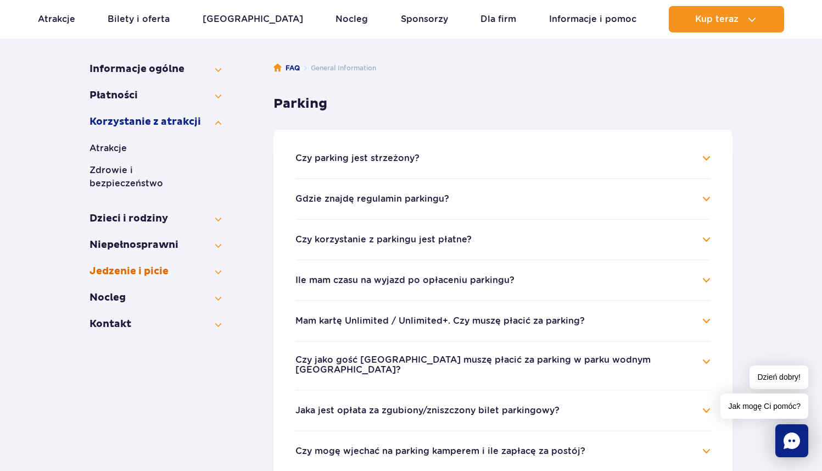
click at [216, 265] on button "Jedzenie i picie" at bounding box center [156, 271] width 132 height 13
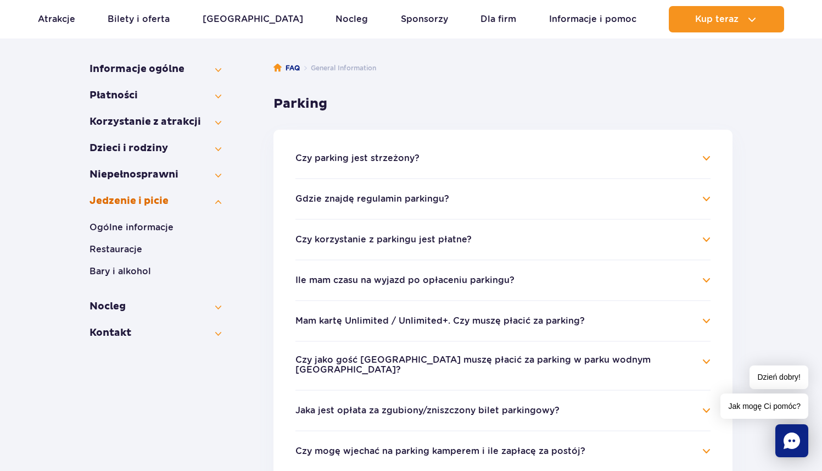
click at [138, 200] on button "Jedzenie i picie" at bounding box center [156, 200] width 132 height 13
click at [137, 231] on button "Ogólne informacje" at bounding box center [156, 227] width 132 height 13
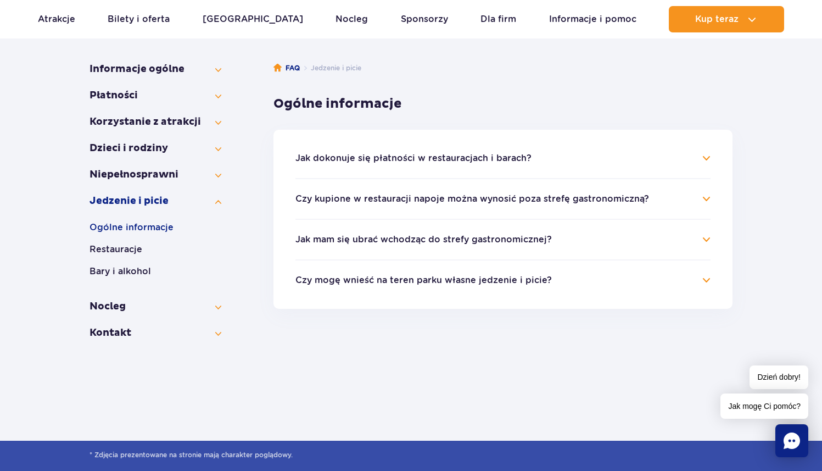
click at [357, 161] on button "Jak dokonuje się płatności w restauracjach i barach?" at bounding box center [413, 158] width 236 height 10
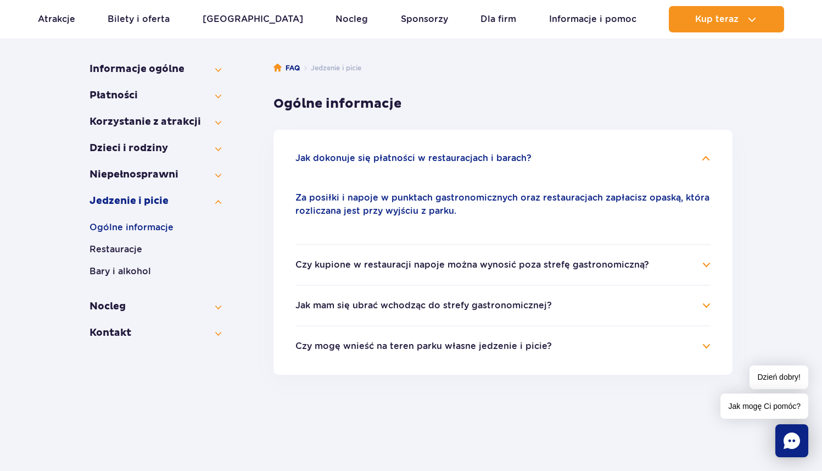
click at [273, 234] on ul "Jak dokonuje się płatności w restauracjach i barach? Za posiłki i napoje w punk…" at bounding box center [502, 252] width 459 height 245
click at [317, 266] on button "Czy kupione w restauracji napoje można wynosić poza strefę gastronomiczną?" at bounding box center [472, 265] width 354 height 10
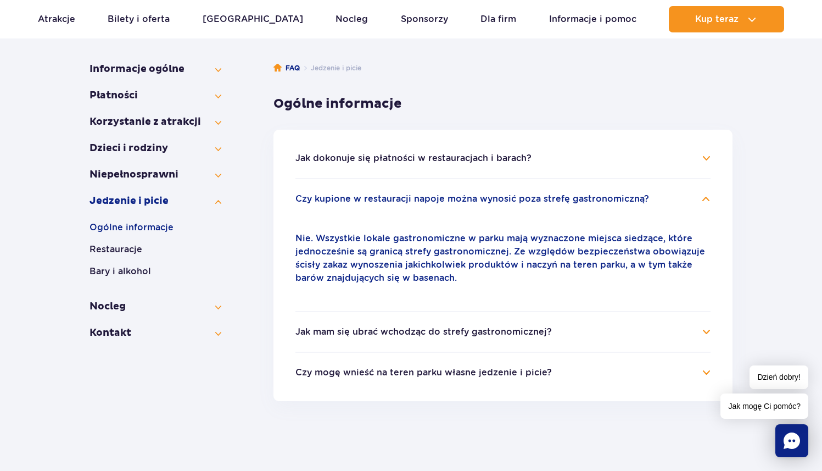
scroll to position [187, 0]
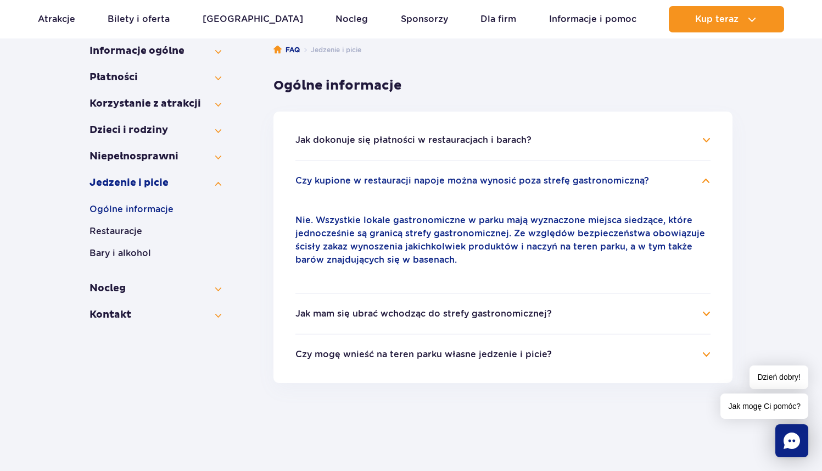
click at [319, 315] on button "Jak mam się ubrać wchodząc do strefy gastronomicznej?" at bounding box center [423, 314] width 256 height 10
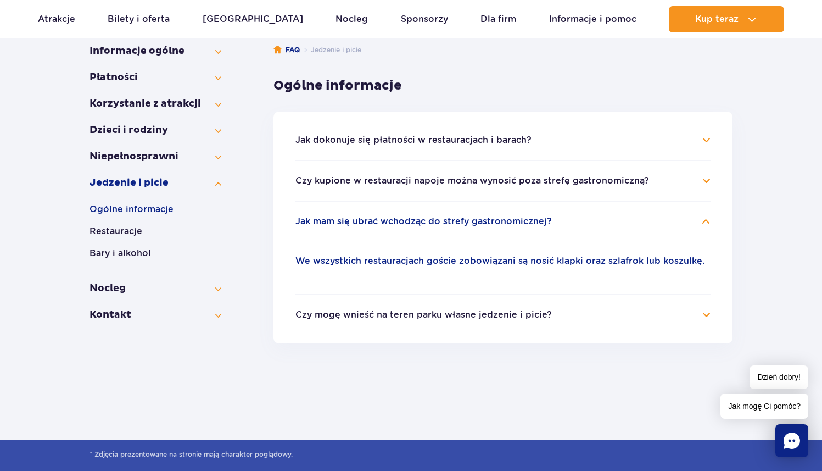
click at [327, 317] on button "Czy mogę wnieść na teren parku własne jedzenie i picie?" at bounding box center [423, 315] width 256 height 10
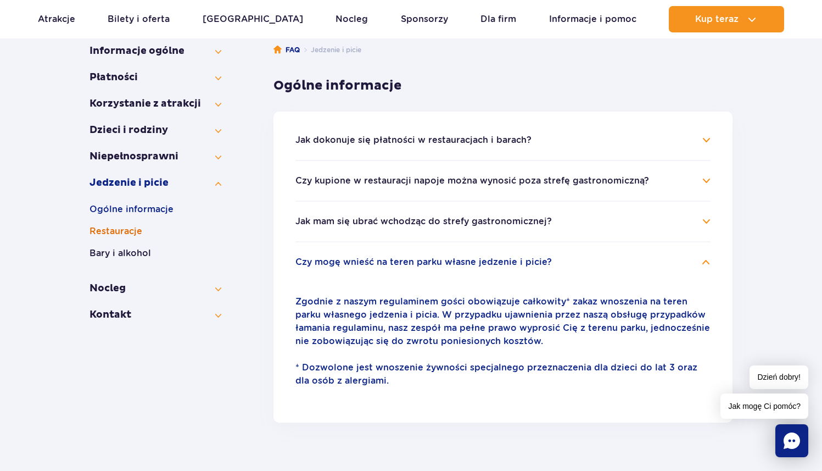
click at [120, 231] on button "Restauracje" at bounding box center [156, 231] width 132 height 13
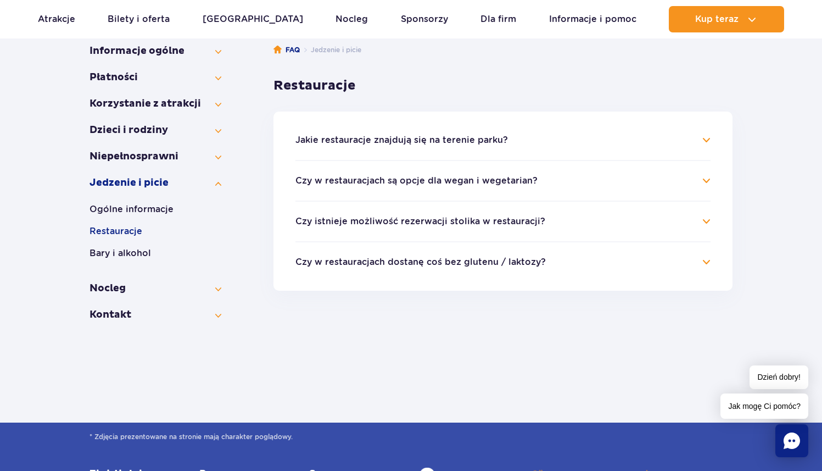
click at [347, 180] on button "Czy w restauracjach są opcje dla wegan i wegetarian?" at bounding box center [416, 181] width 242 height 10
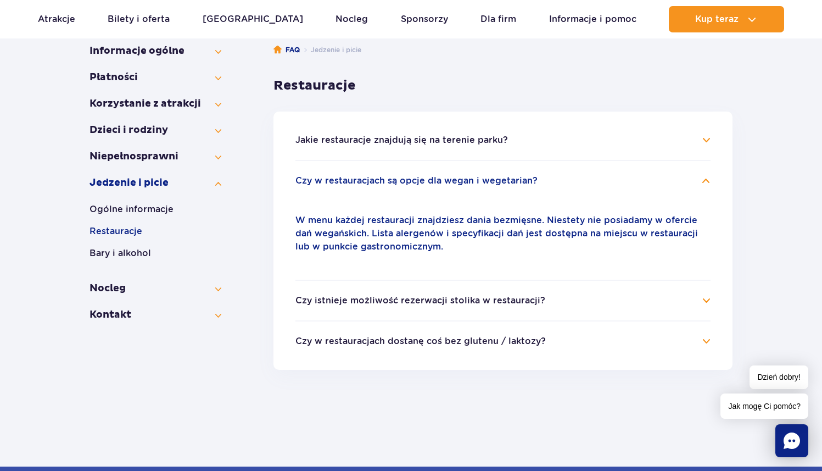
click at [324, 299] on button "Czy istnieje możliwość rezerwacji stolika w restauracji?" at bounding box center [420, 300] width 250 height 10
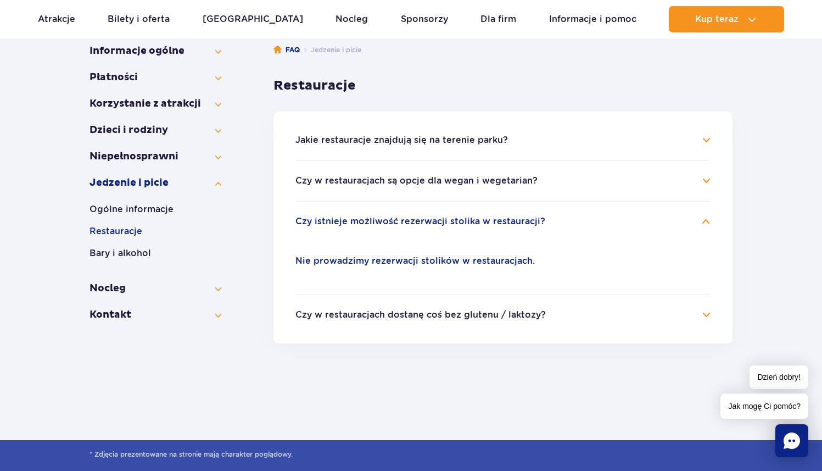
click at [299, 308] on li "Czy w restauracjach dostanę coś bez glutenu / laktozy? Aktualnie nie mamy w ofe…" at bounding box center [502, 307] width 415 height 27
click at [316, 317] on button "Czy w restauracjach dostanę coś bez glutenu / laktozy?" at bounding box center [420, 315] width 250 height 10
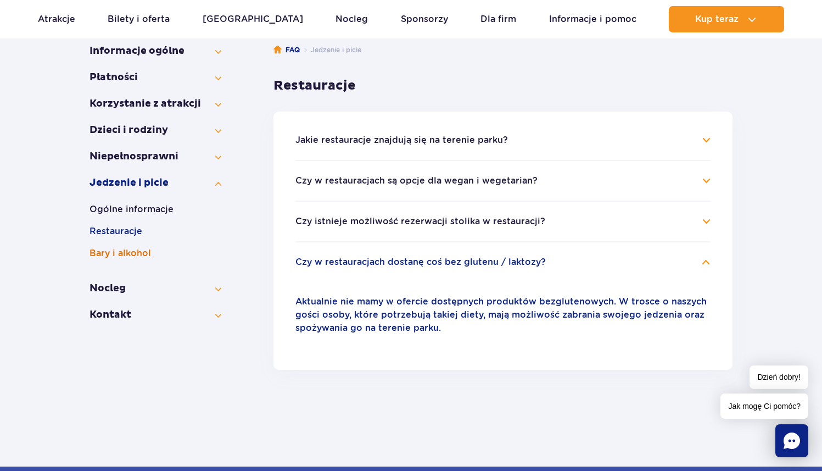
click at [116, 252] on button "Bary i alkohol" at bounding box center [156, 253] width 132 height 13
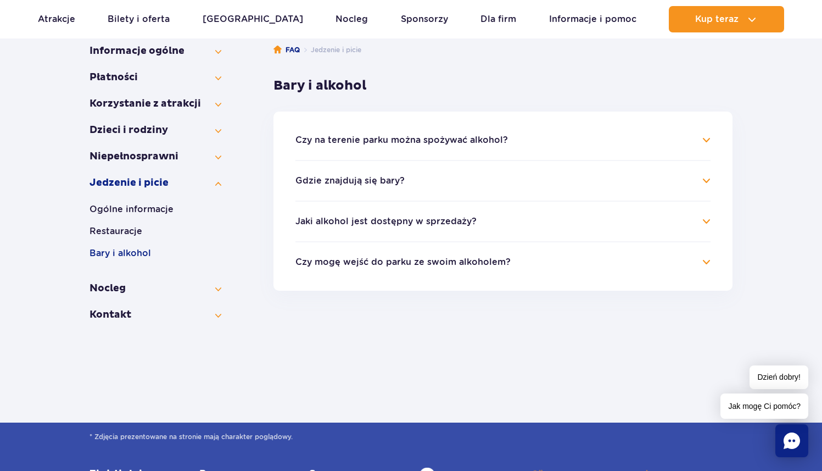
click at [318, 219] on button "Jaki alkohol jest dostępny w sprzedaży?" at bounding box center [385, 221] width 181 height 10
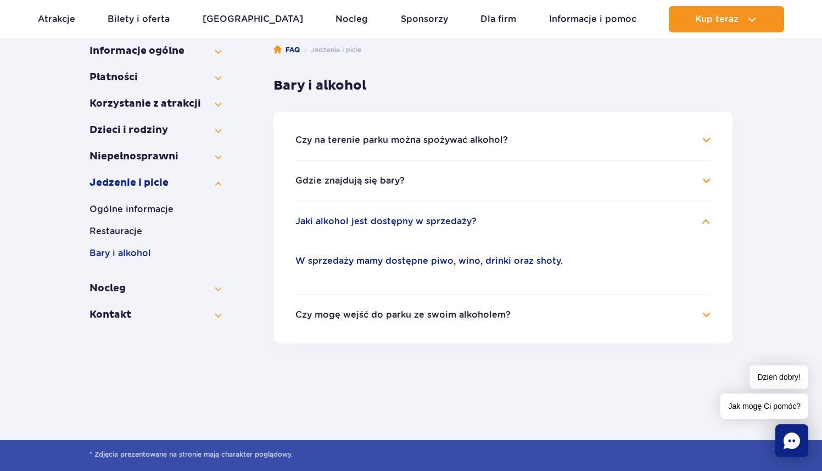
click at [326, 308] on li "Czy mogę wejść do parku ze swoim alkoholem? Zabronione jest wnoszenie i spożywa…" at bounding box center [502, 307] width 415 height 27
click at [326, 311] on button "Czy mogę wejść do parku ze swoim alkoholem?" at bounding box center [402, 315] width 215 height 10
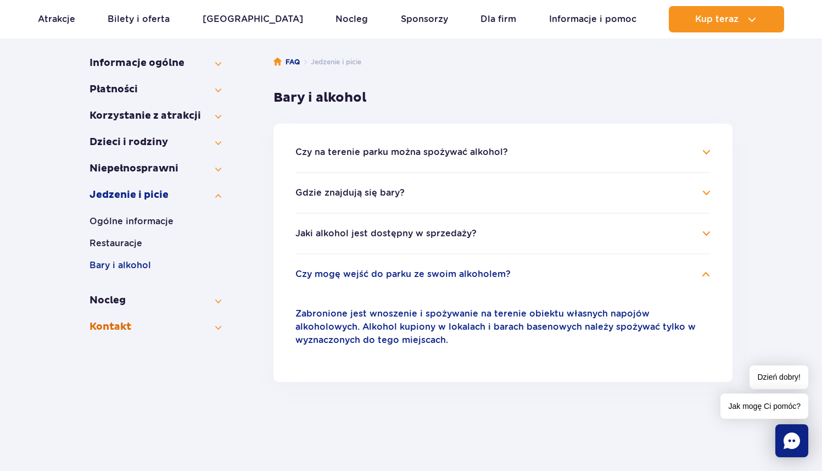
scroll to position [174, 0]
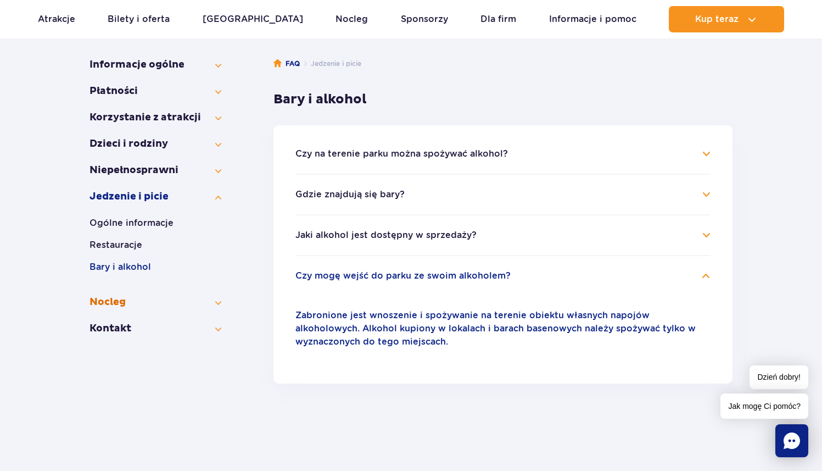
click at [157, 305] on button "Nocleg" at bounding box center [156, 301] width 132 height 13
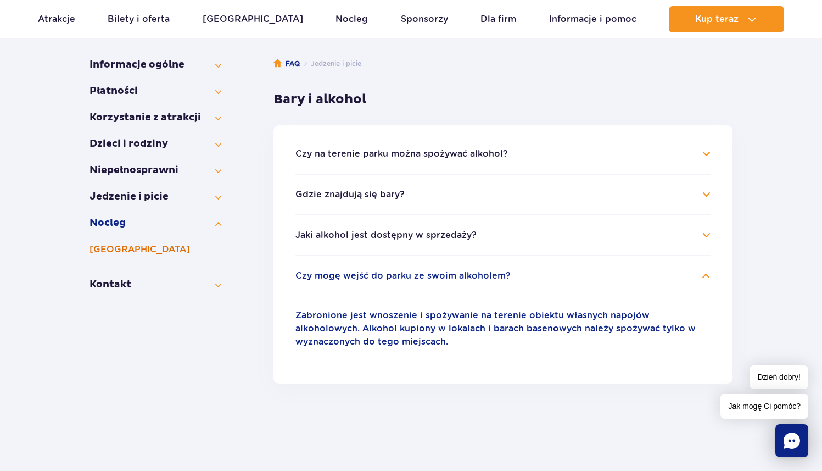
click at [125, 247] on button "[GEOGRAPHIC_DATA]" at bounding box center [156, 249] width 132 height 13
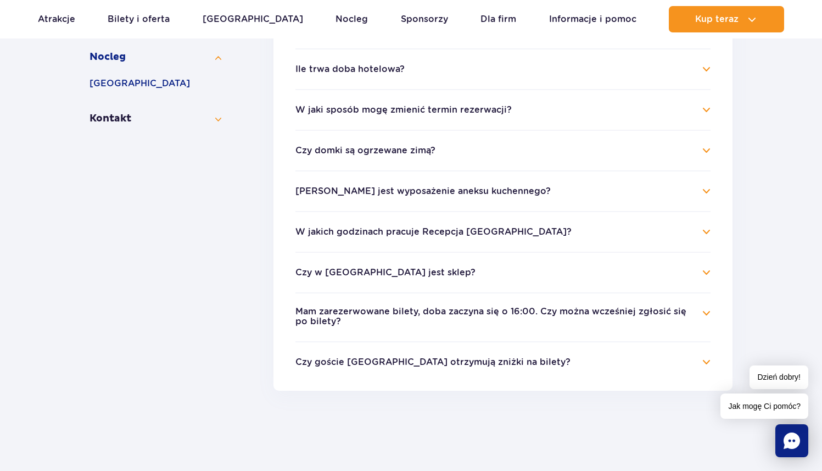
scroll to position [340, 0]
click at [349, 314] on button "Mam zarezerwowane bilety, doba zaczyna się o 16:00. Czy można wcześniej zgłosić…" at bounding box center [494, 316] width 399 height 20
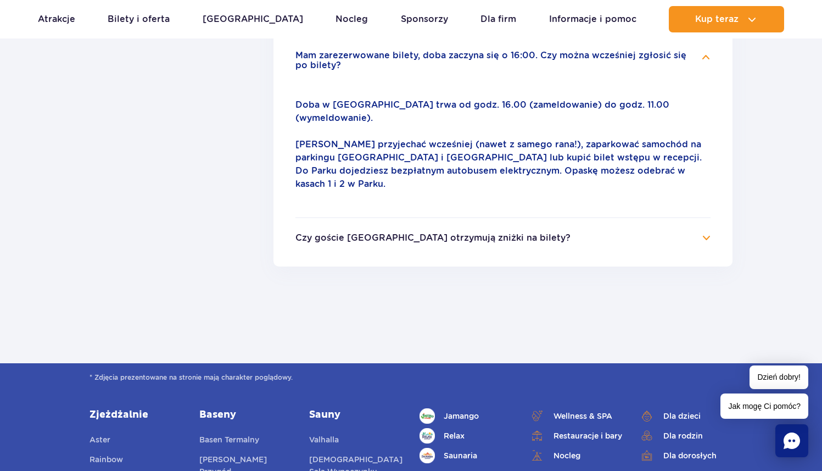
scroll to position [622, 0]
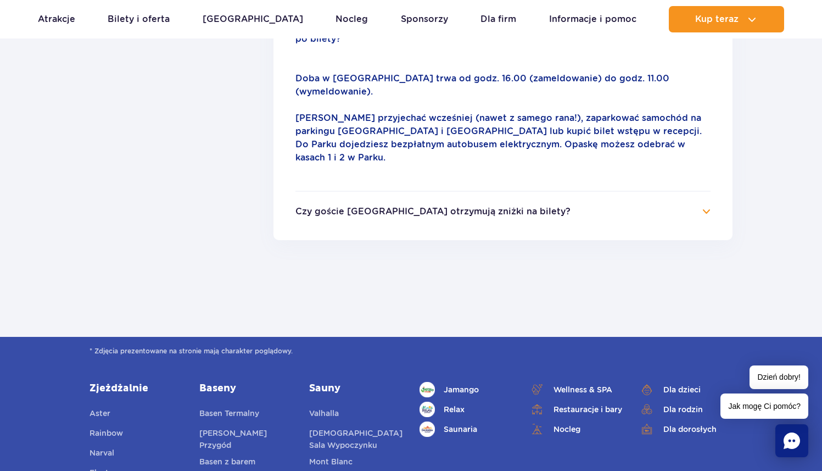
click at [327, 206] on button "Czy goście [GEOGRAPHIC_DATA] otrzymują zniżki na bilety?" at bounding box center [432, 211] width 275 height 10
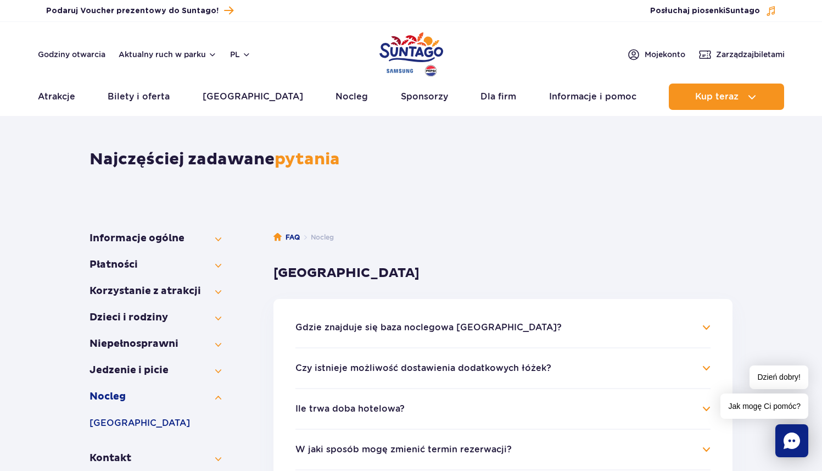
click at [49, 193] on section "Najczęściej zadawane pytania" at bounding box center [411, 169] width 822 height 92
click at [739, 13] on span "Suntago" at bounding box center [742, 11] width 35 height 8
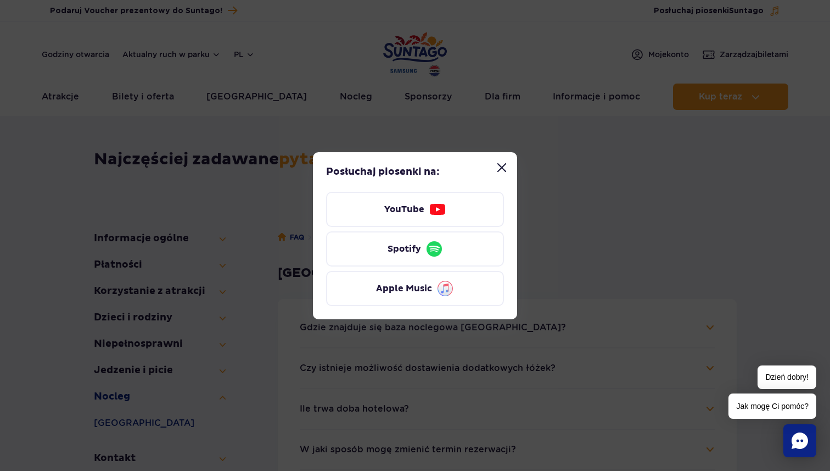
click at [503, 161] on button "Zamknij modal “Posłuchaj piosenki Suntago”" at bounding box center [502, 168] width 22 height 22
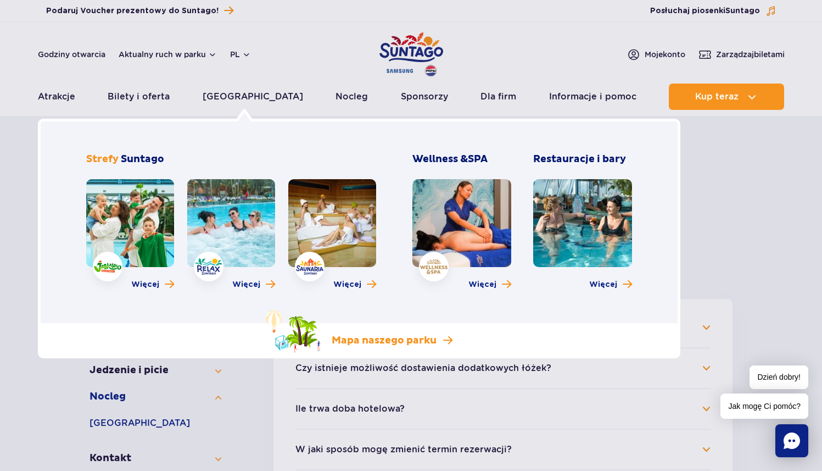
click at [370, 340] on p "Mapa naszego parku" at bounding box center [384, 340] width 105 height 13
